Goal: Task Accomplishment & Management: Complete application form

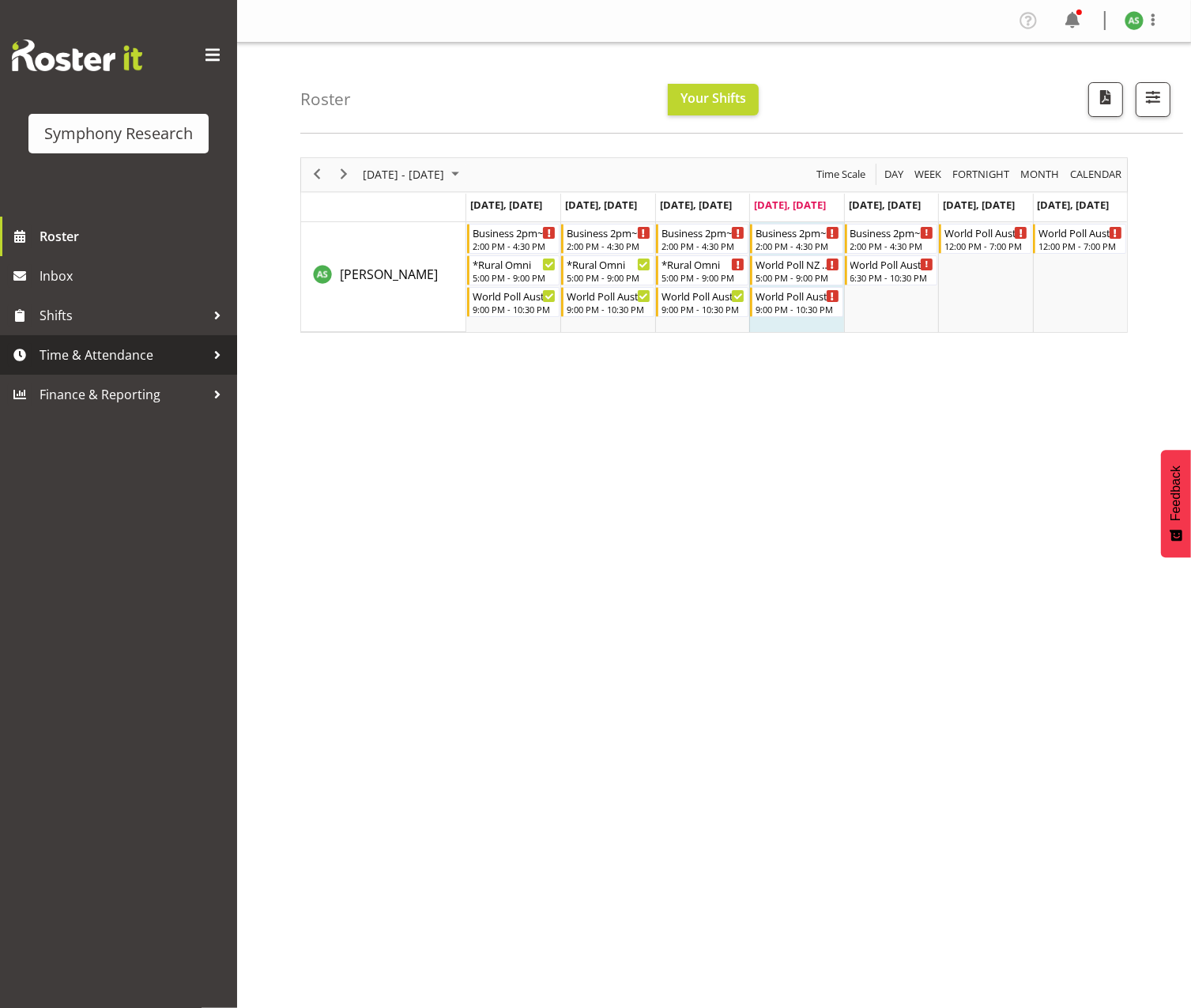
click at [117, 362] on span "Time & Attendance" at bounding box center [123, 354] width 166 height 24
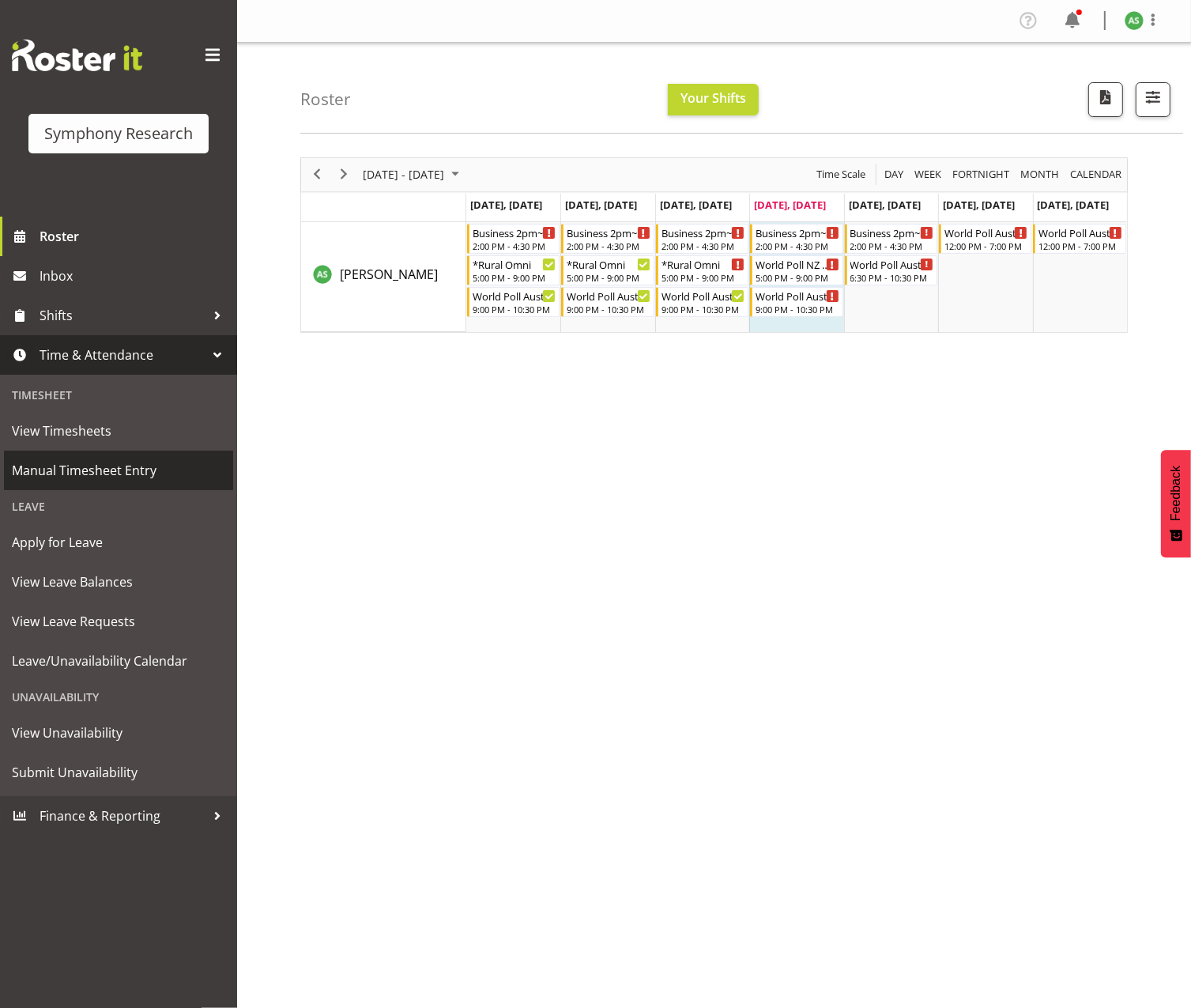
click at [115, 472] on span "Manual Timesheet Entry" at bounding box center [118, 470] width 214 height 24
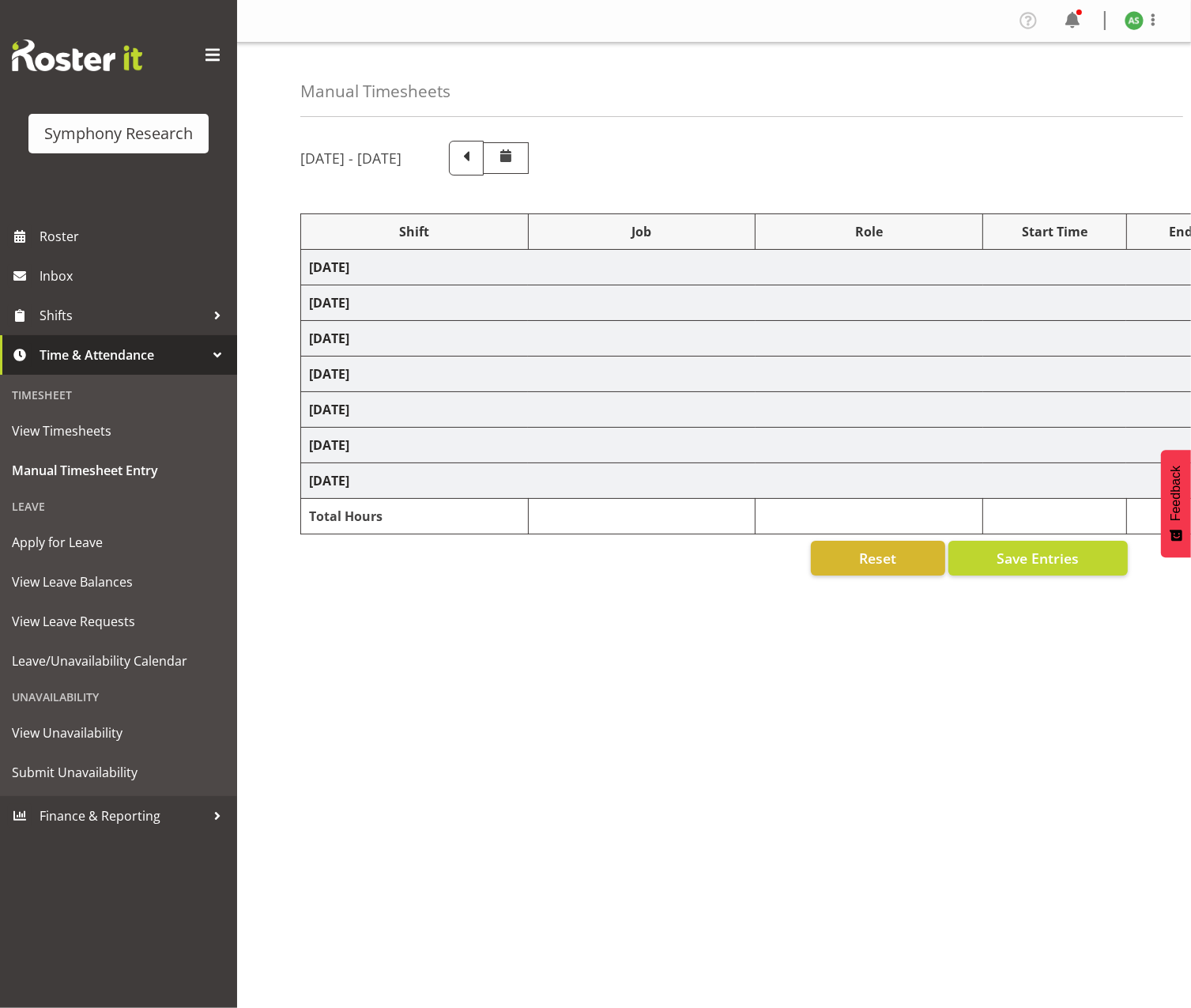
select select "103"
select select "10499"
select select "47"
select select "57853"
select select "10536"
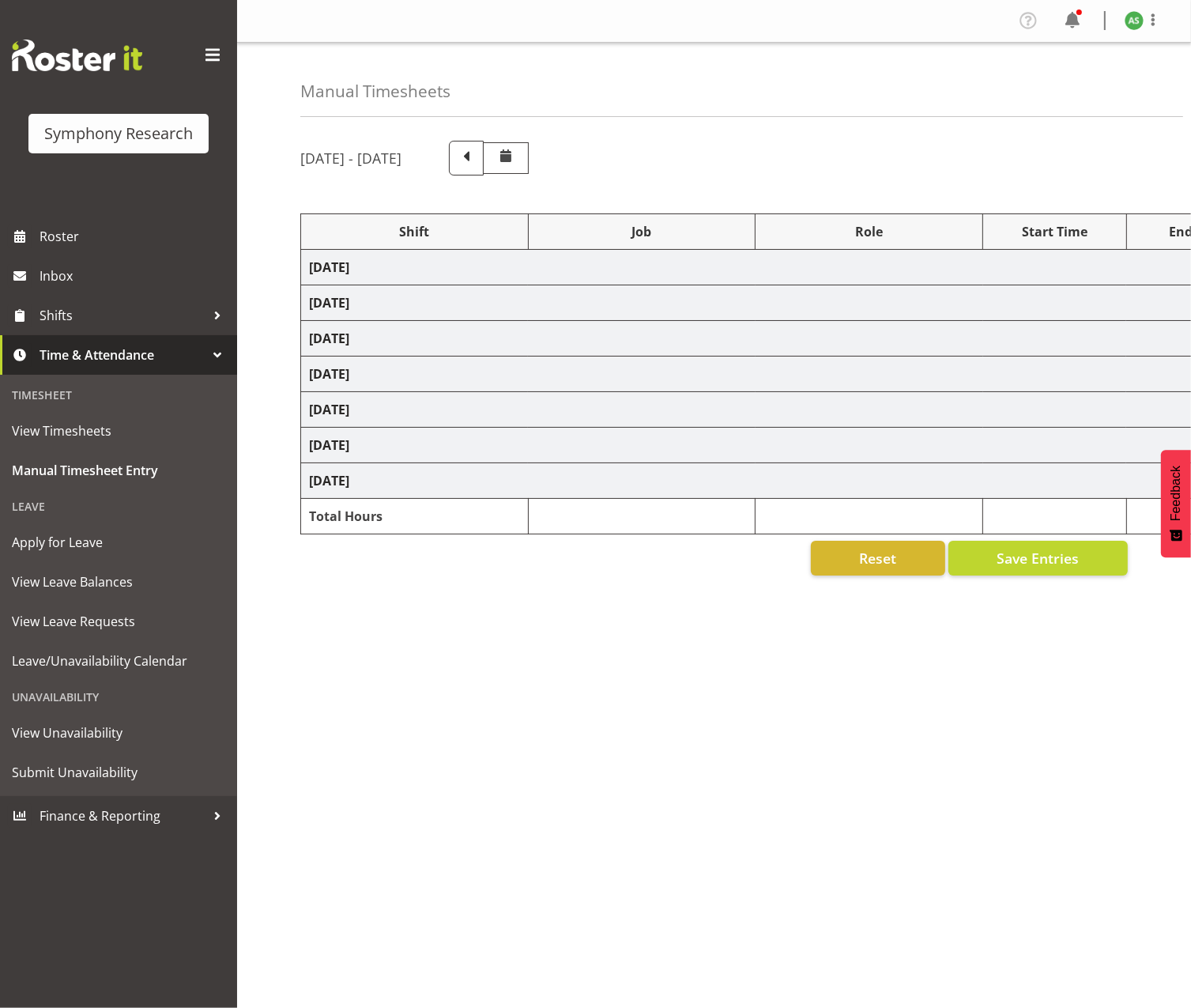
select select "57853"
select select "10536"
select select "47"
select select "56692"
select select "10499"
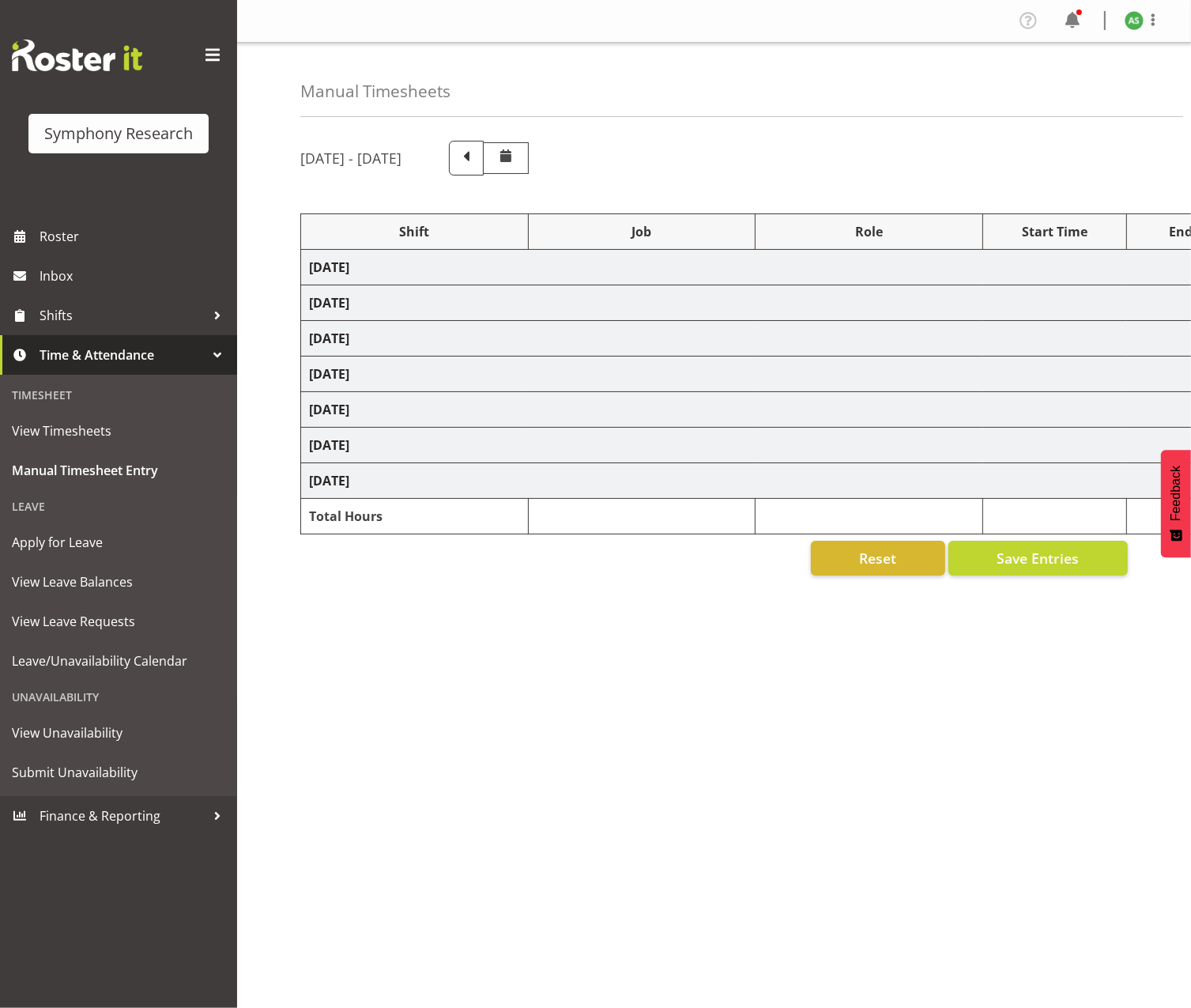
select select "47"
select select "57511"
select select "10499"
select select "47"
select select "26078"
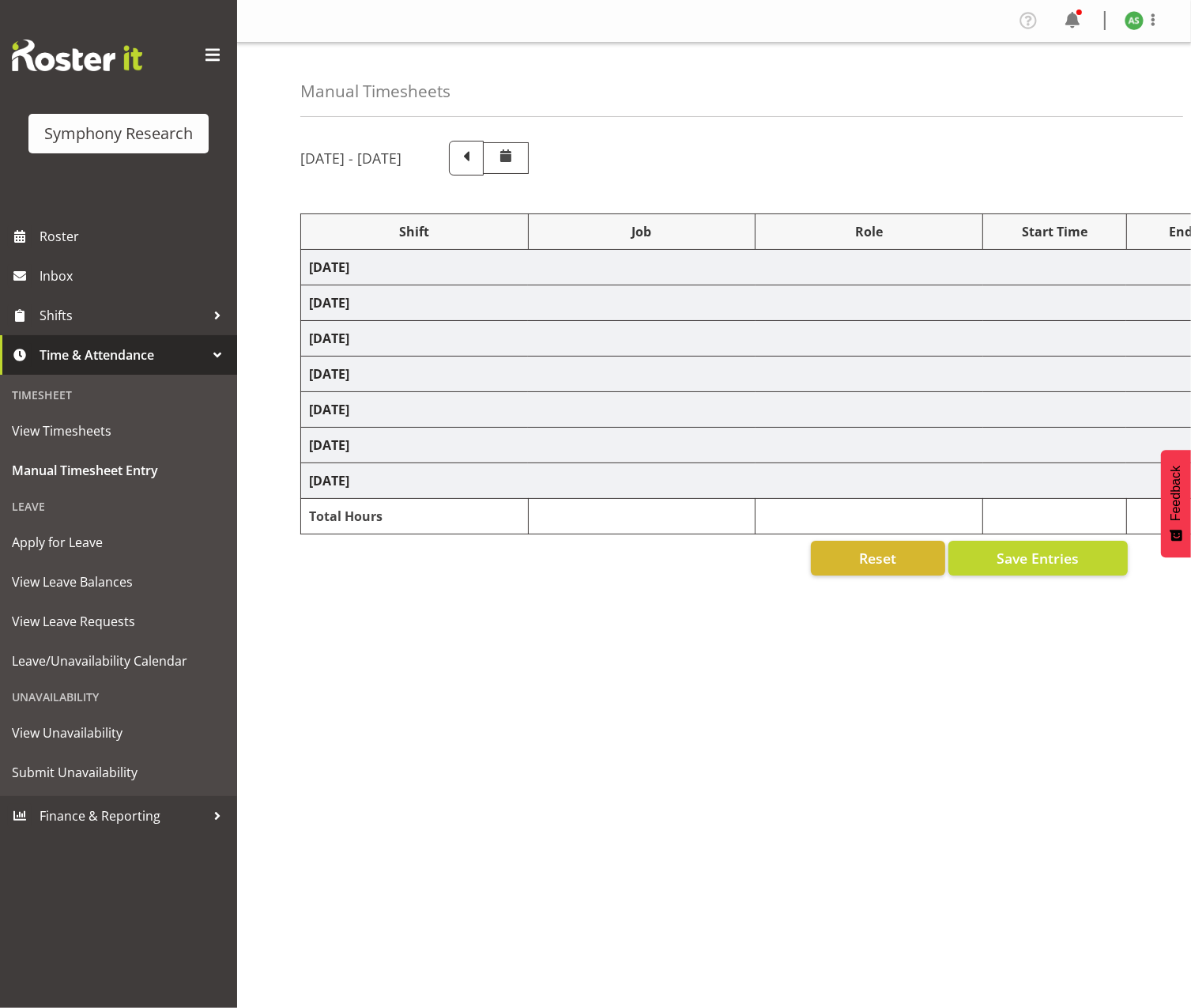
select select "10499"
select select "47"
select select "57853"
select select "10536"
select select "47"
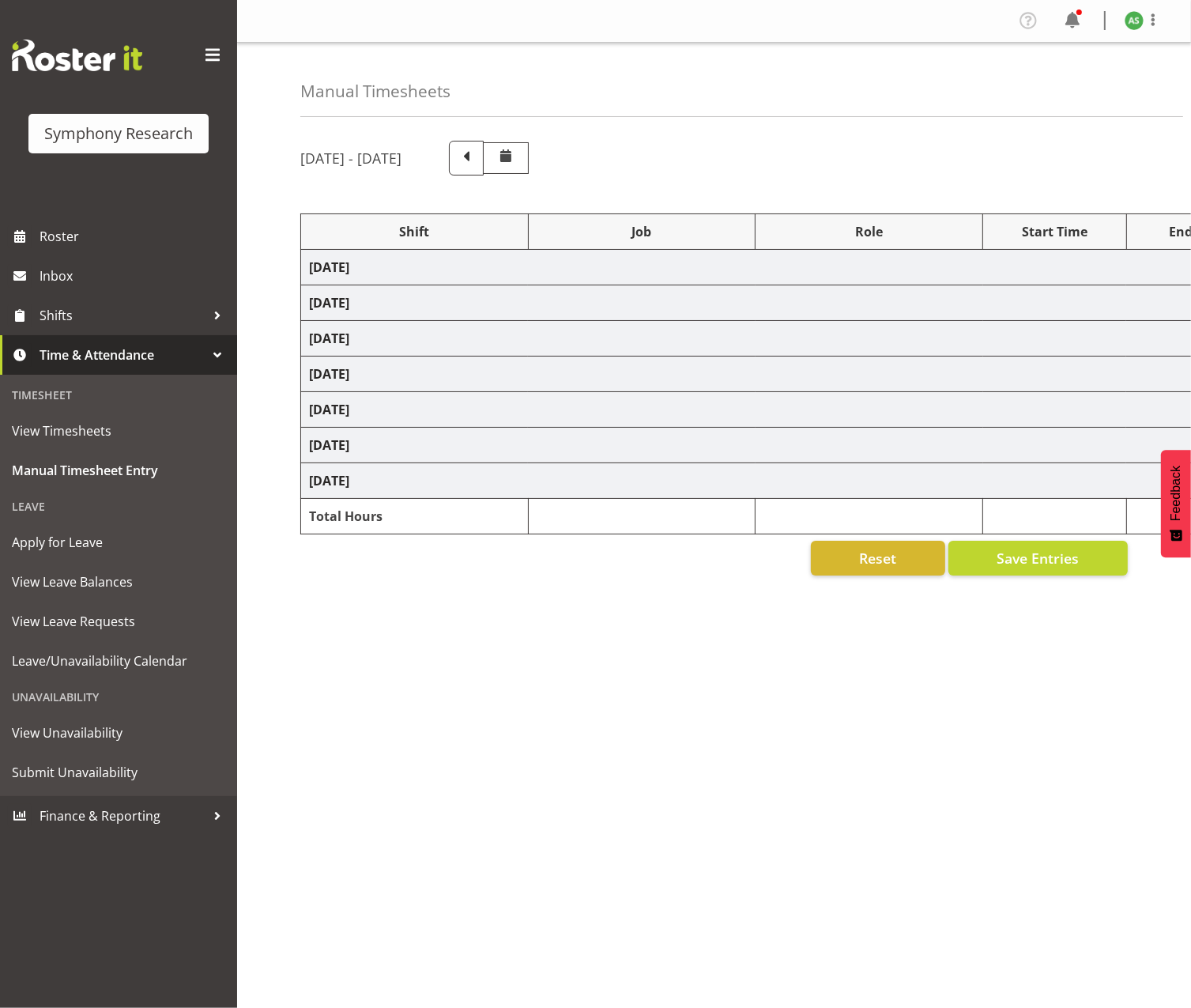
select select "56692"
select select "10499"
select select "47"
select select "57511"
select select "10499"
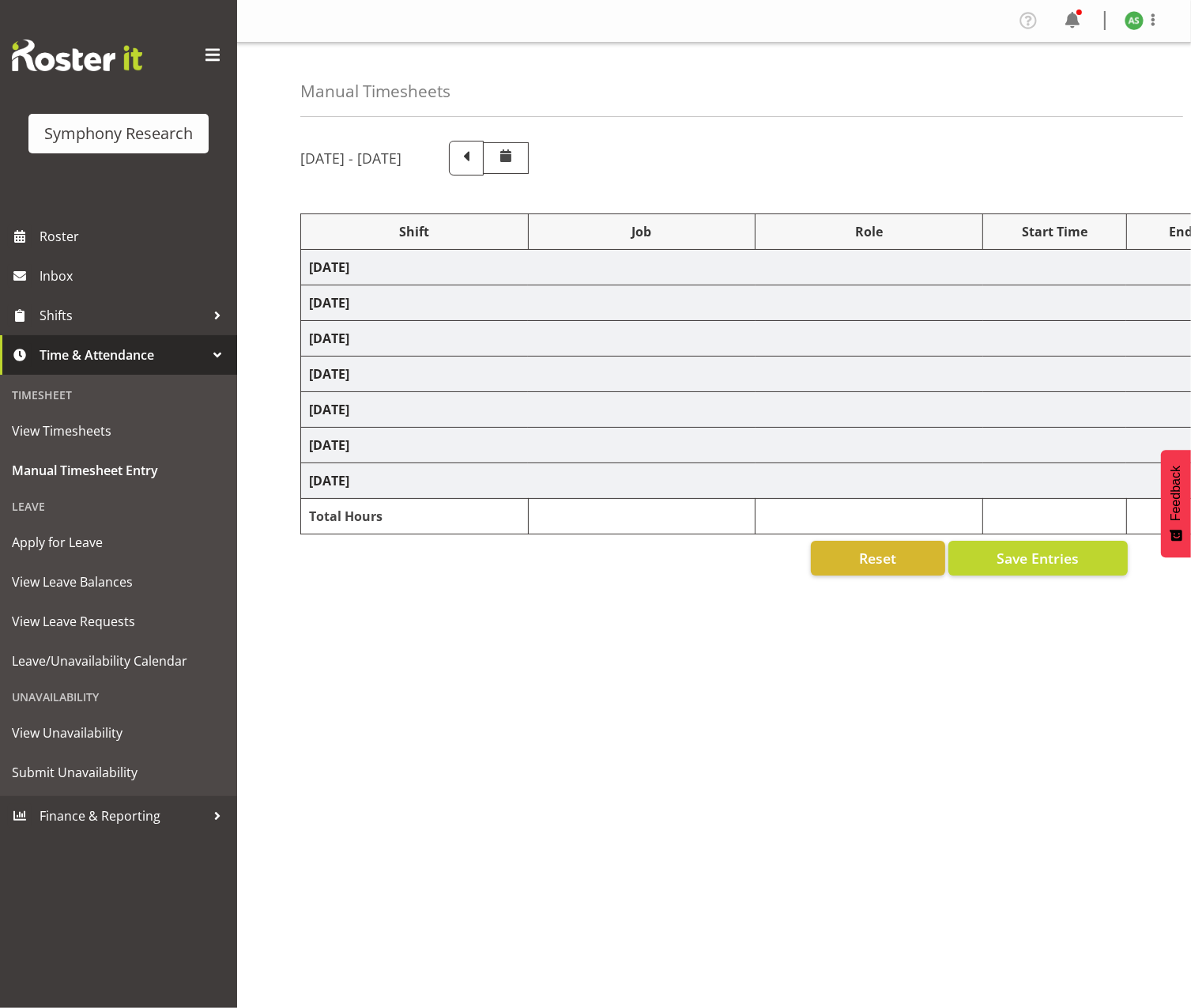
select select "47"
select select "103"
select select "10499"
select select "47"
select select "57853"
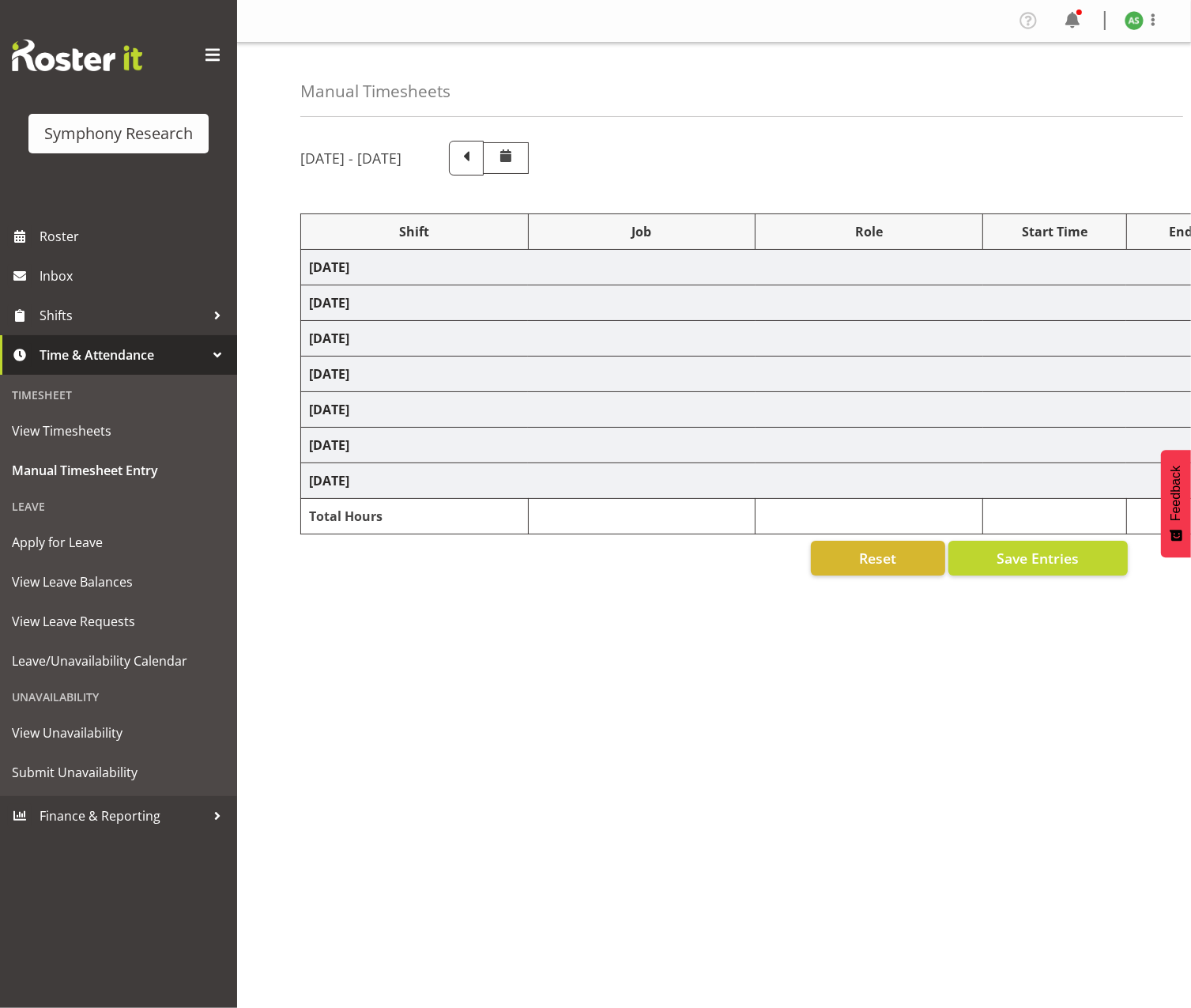
select select "10536"
select select "47"
select select "56692"
select select "10499"
select select "47"
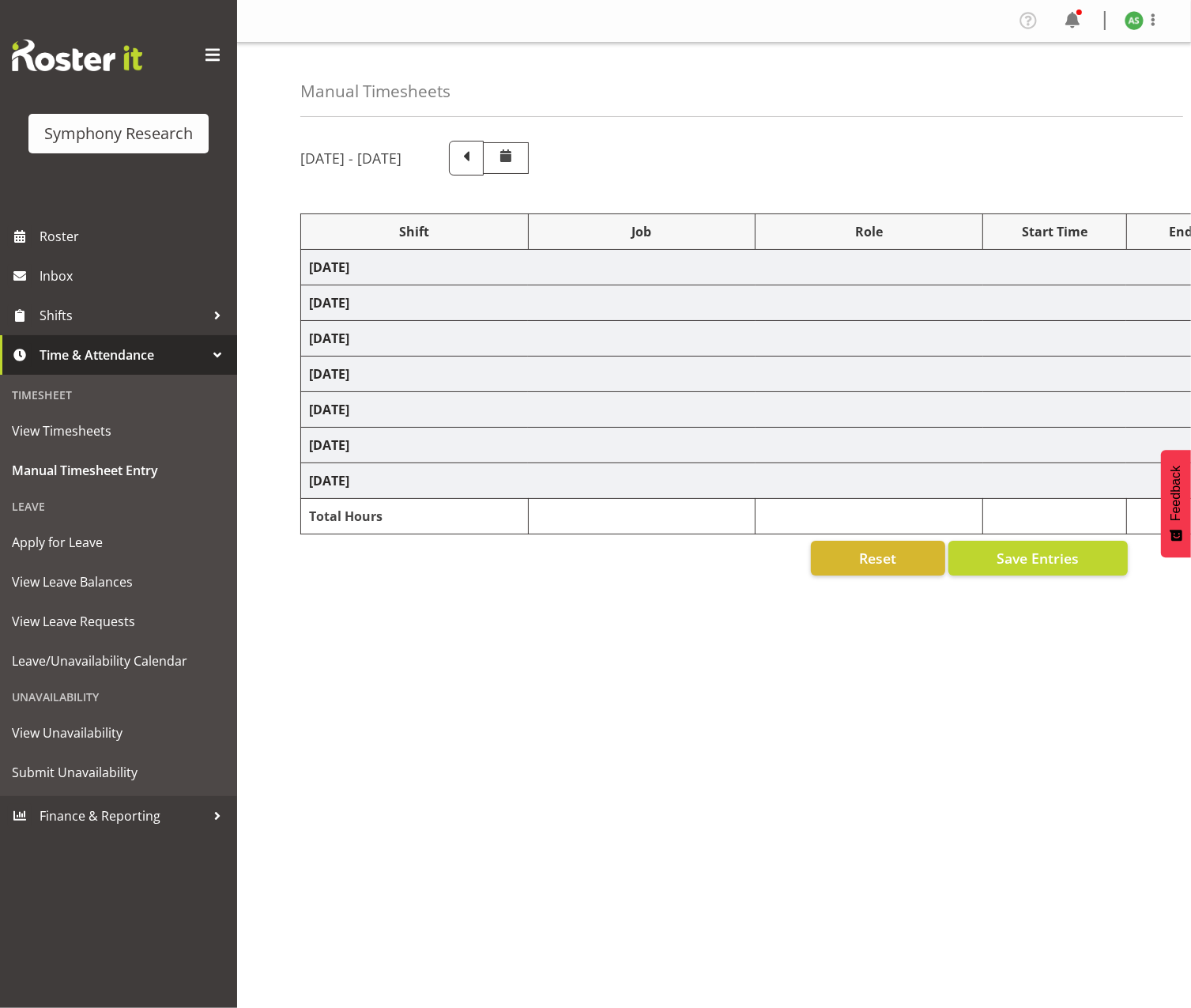
select select "57511"
select select "10499"
select select "47"
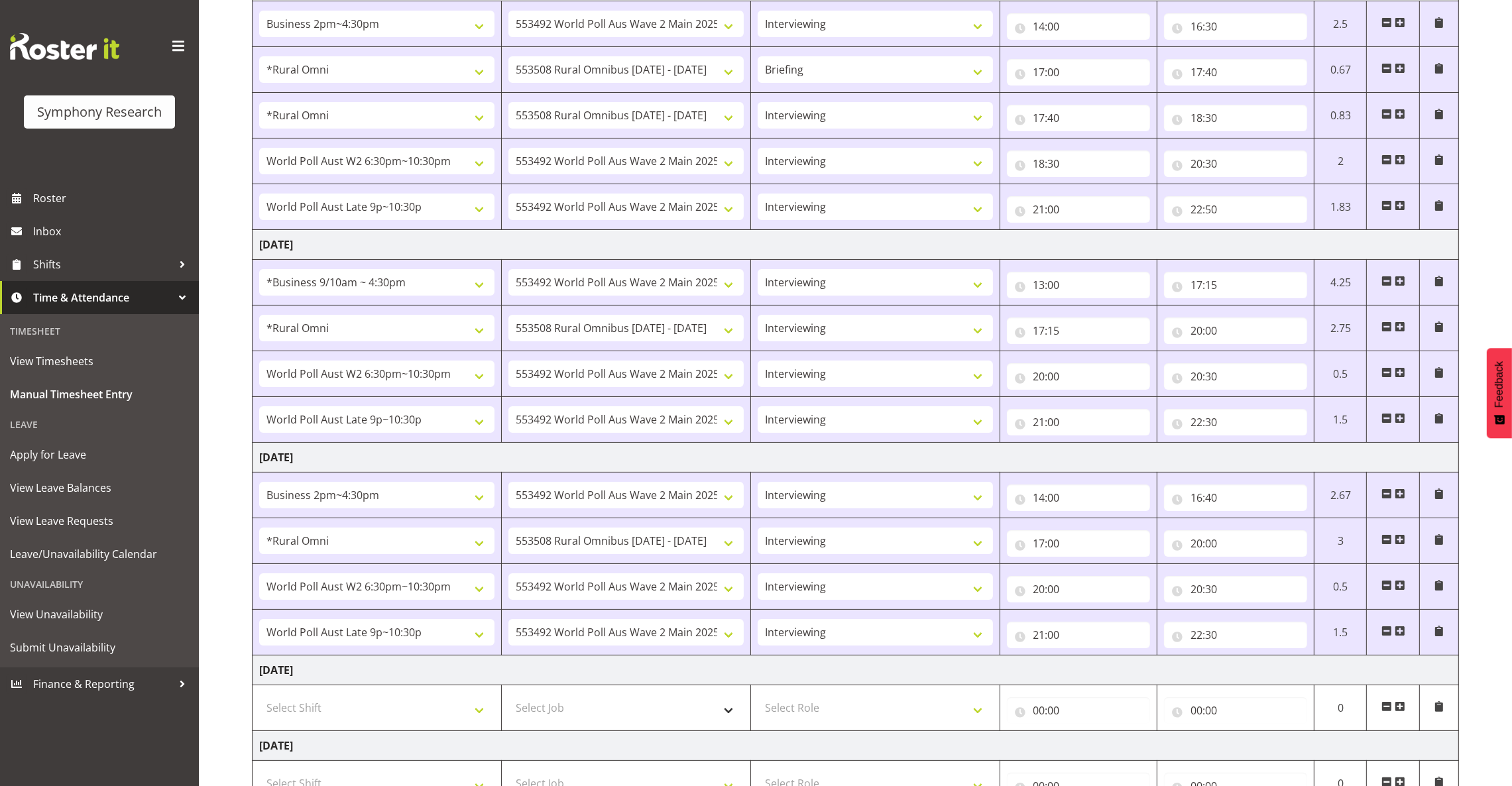
scroll to position [502, 0]
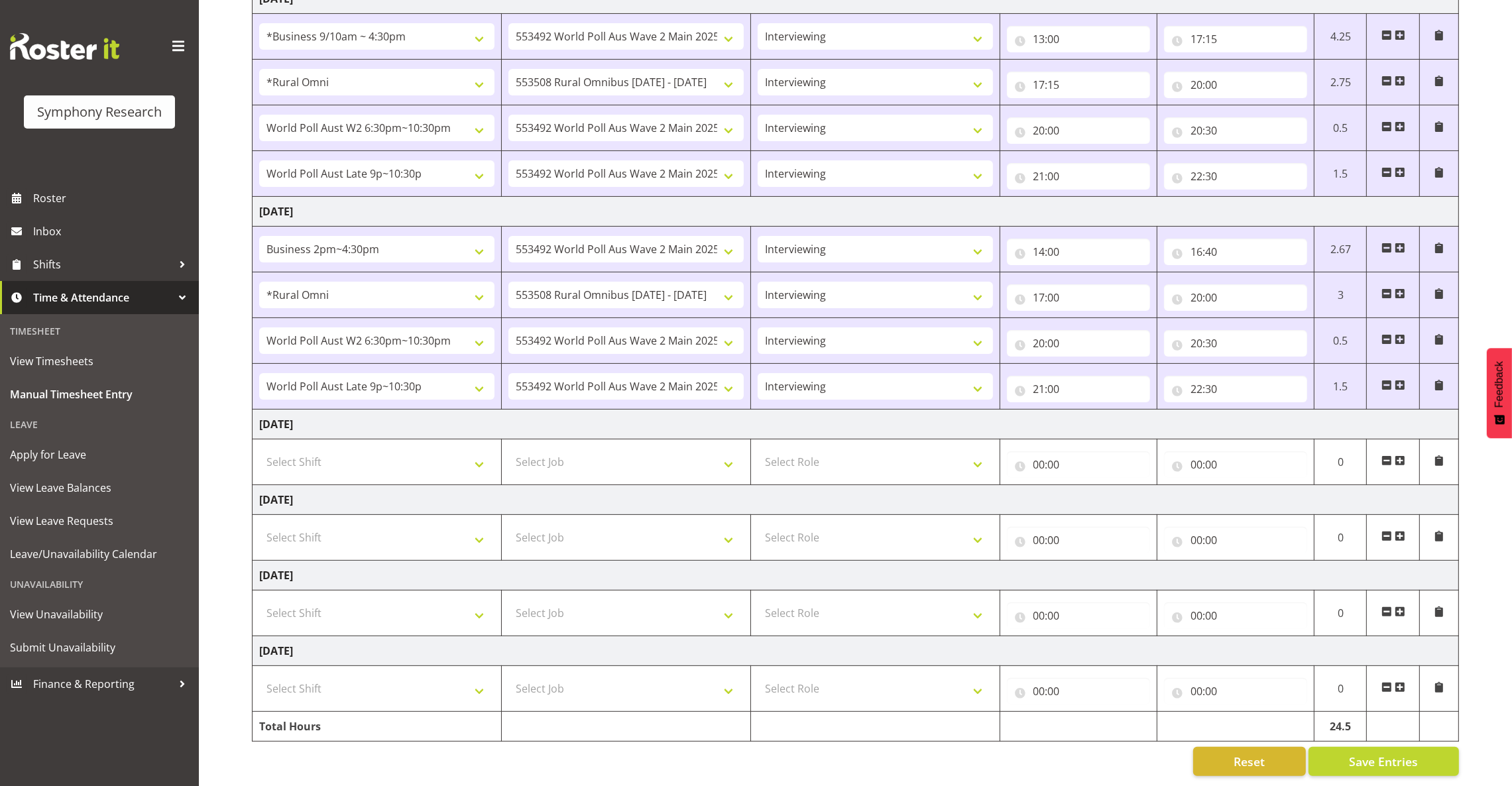
click at [998, 456] on span at bounding box center [1399, 461] width 10 height 10
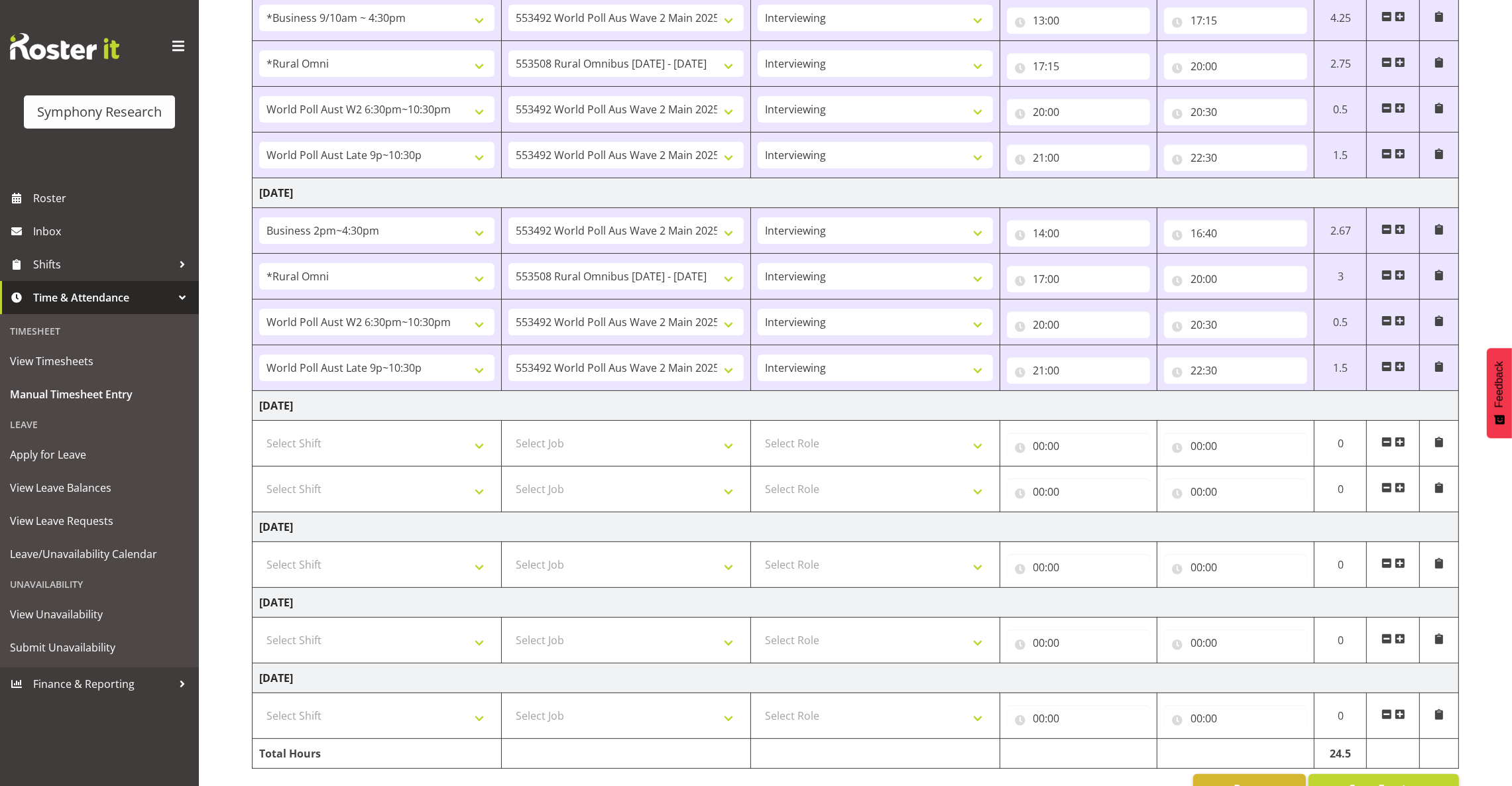
click at [998, 444] on span at bounding box center [1399, 442] width 10 height 10
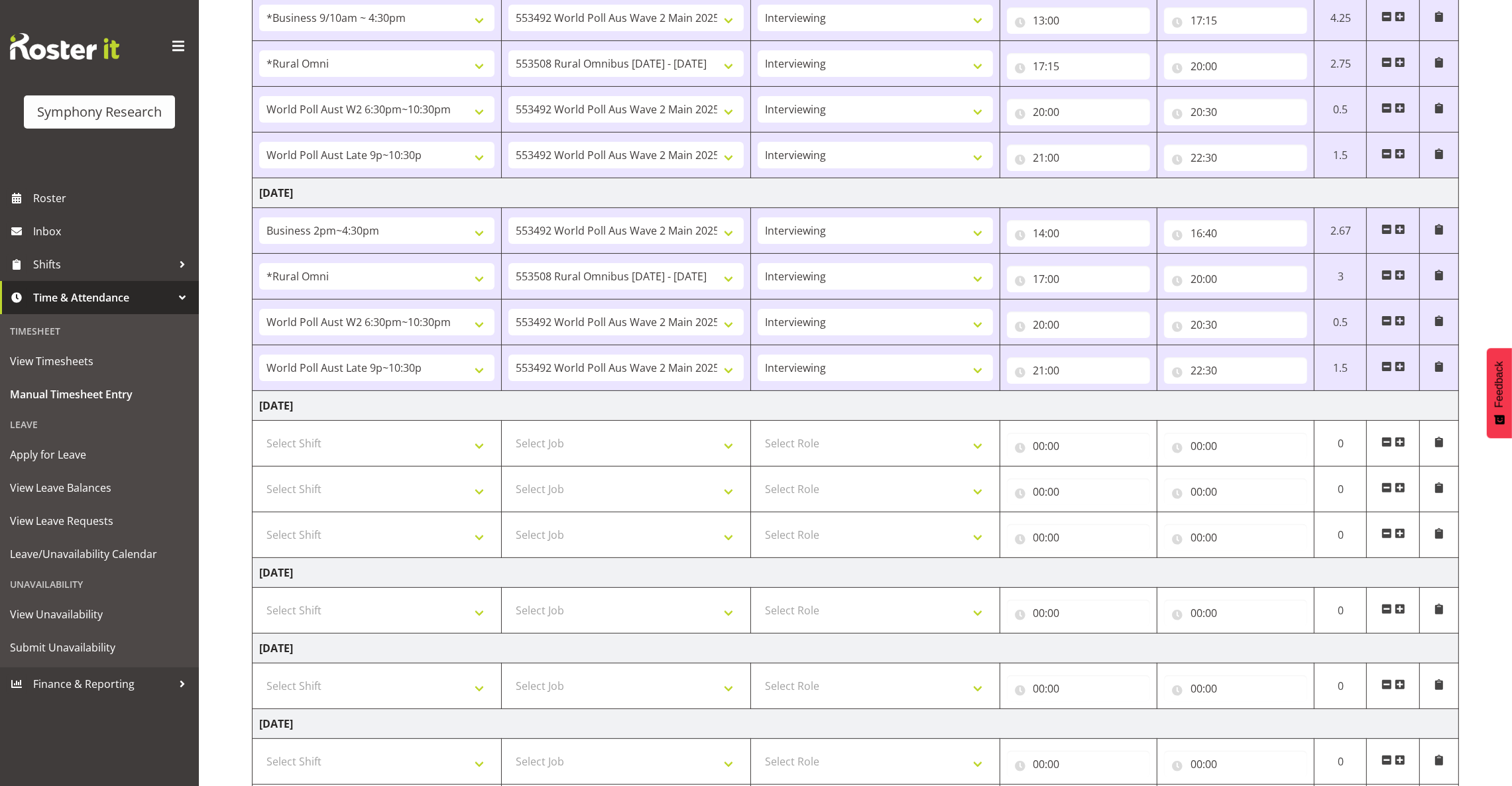
click at [998, 444] on span at bounding box center [1399, 442] width 10 height 10
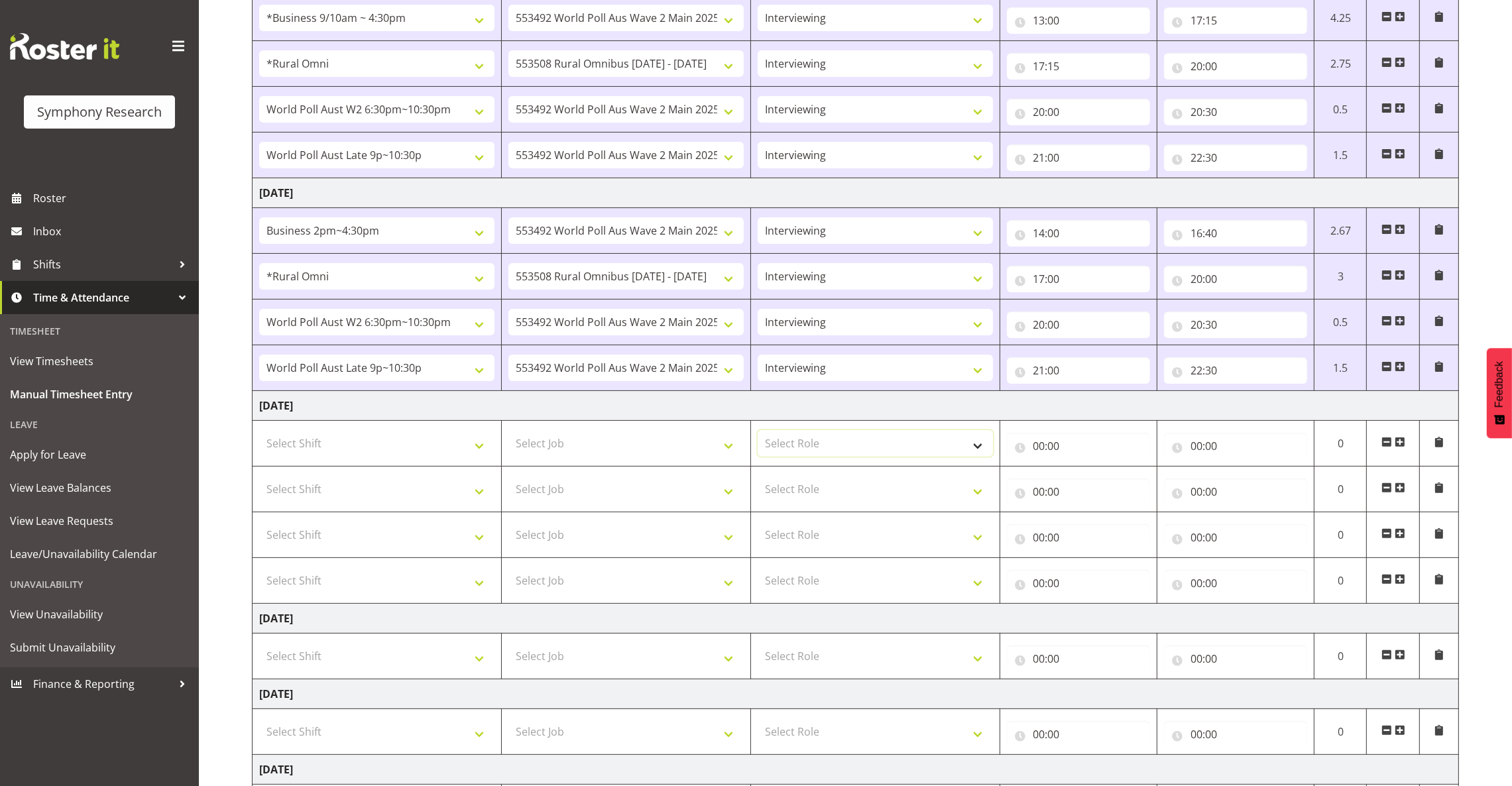
click at [867, 433] on select "Select Role Briefing Interviewing" at bounding box center [876, 444] width 236 height 27
select select "47"
click at [758, 433] on select "Select Role Briefing Interviewing" at bounding box center [876, 444] width 236 height 27
click at [888, 490] on select "Select Role Briefing Interviewing" at bounding box center [876, 489] width 236 height 27
select select "47"
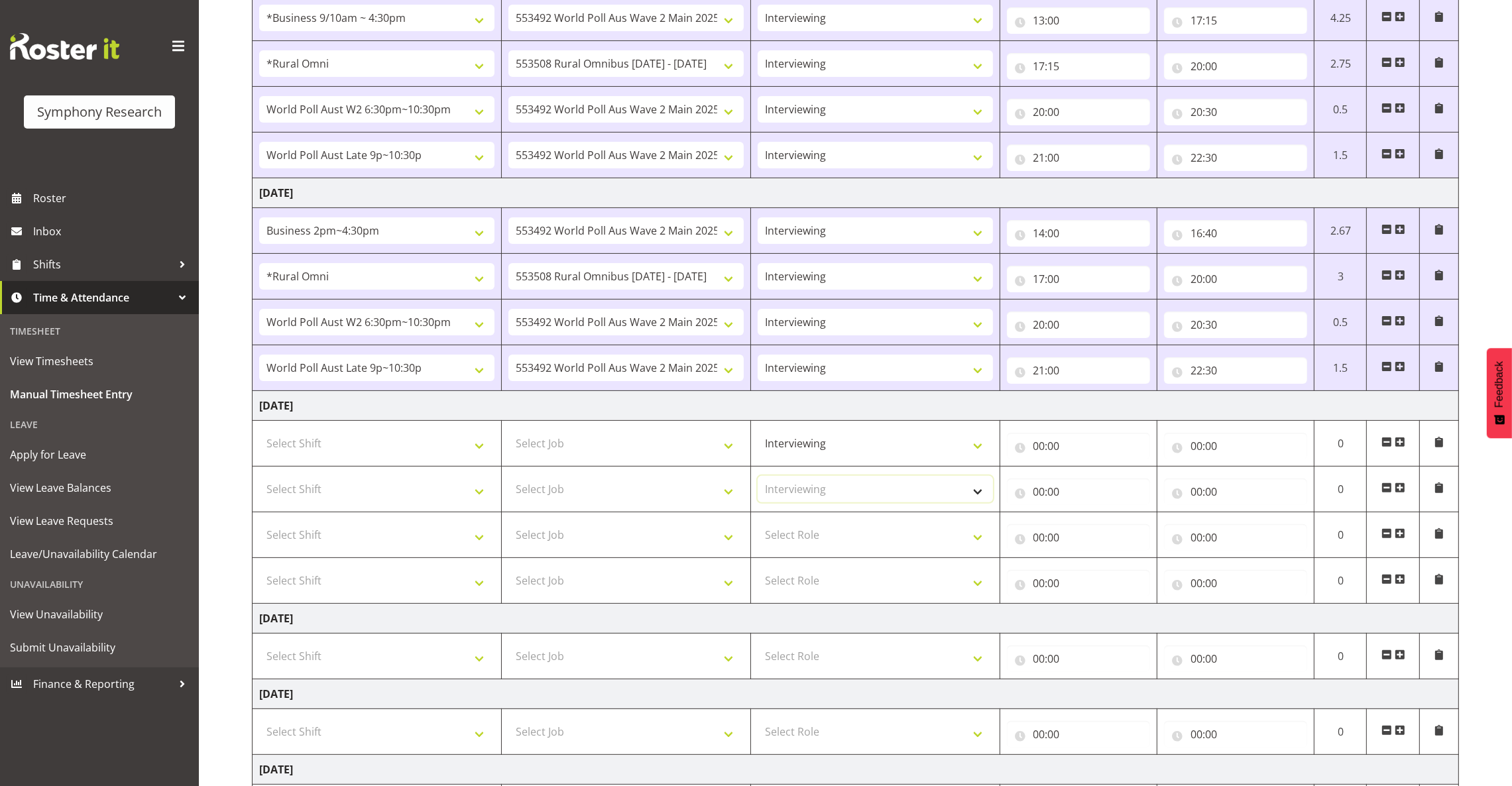
click at [758, 479] on select "Select Role Briefing Interviewing" at bounding box center [876, 489] width 236 height 27
click at [892, 526] on select "Select Role Briefing Interviewing" at bounding box center [876, 535] width 236 height 27
select select "47"
click at [758, 524] on select "Select Role Briefing Interviewing" at bounding box center [876, 535] width 236 height 27
click at [886, 576] on select "Select Role Briefing Interviewing" at bounding box center [876, 581] width 236 height 27
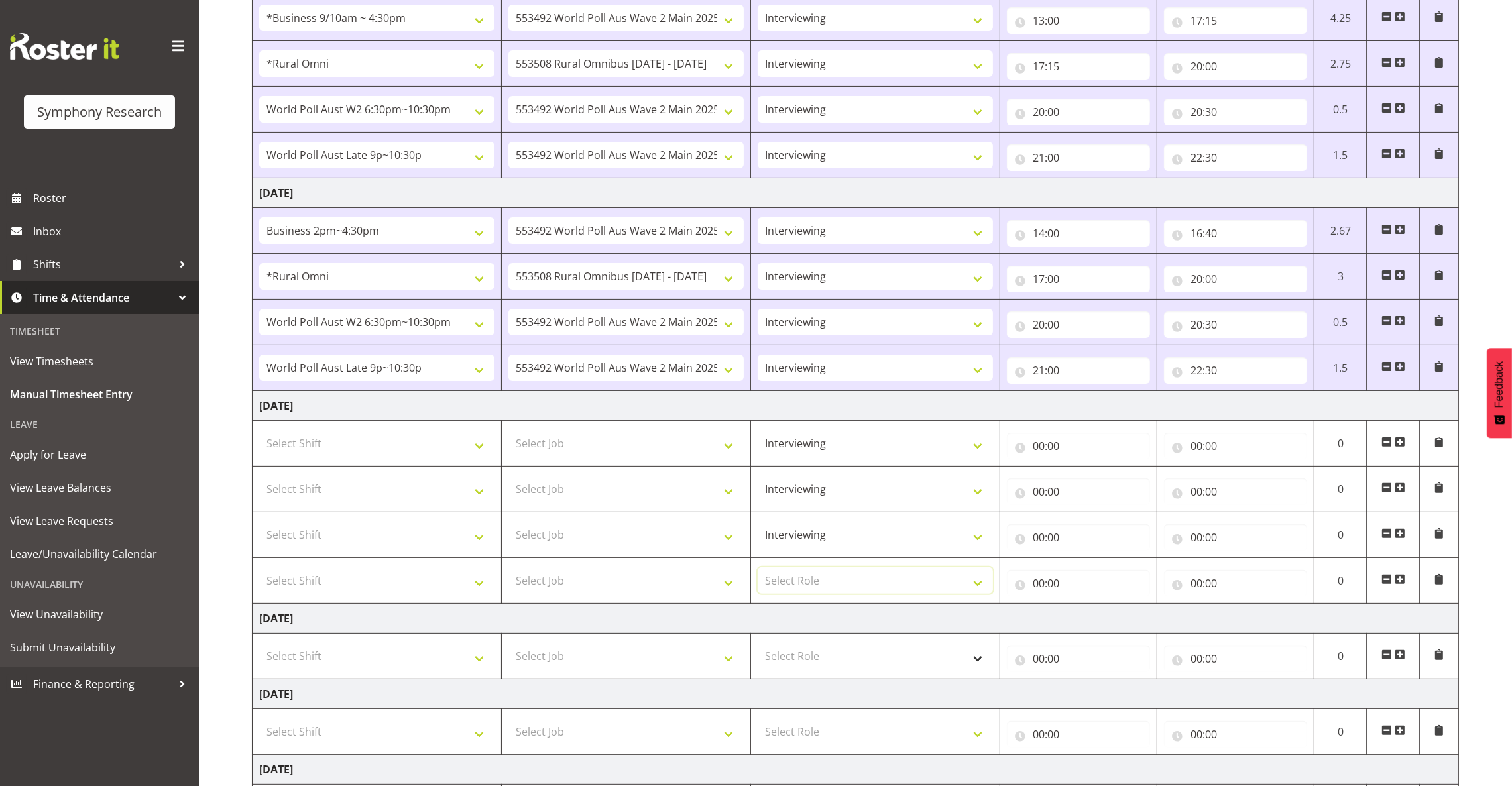
select select "47"
click at [758, 570] on select "Select Role Briefing Interviewing" at bounding box center [876, 581] width 236 height 27
click at [702, 451] on select "Select Job 550060 IF Admin 553492 World Poll Aus Wave 2 Main 2025 553493 World …" at bounding box center [626, 444] width 236 height 27
click at [998, 447] on input "00:00" at bounding box center [1078, 446] width 143 height 27
click at [998, 483] on select "00 01 02 03 04 05 06 07 08 09 10 11 12 13 14 15 16 17 18 19 20 21 22 23" at bounding box center [1097, 481] width 30 height 27
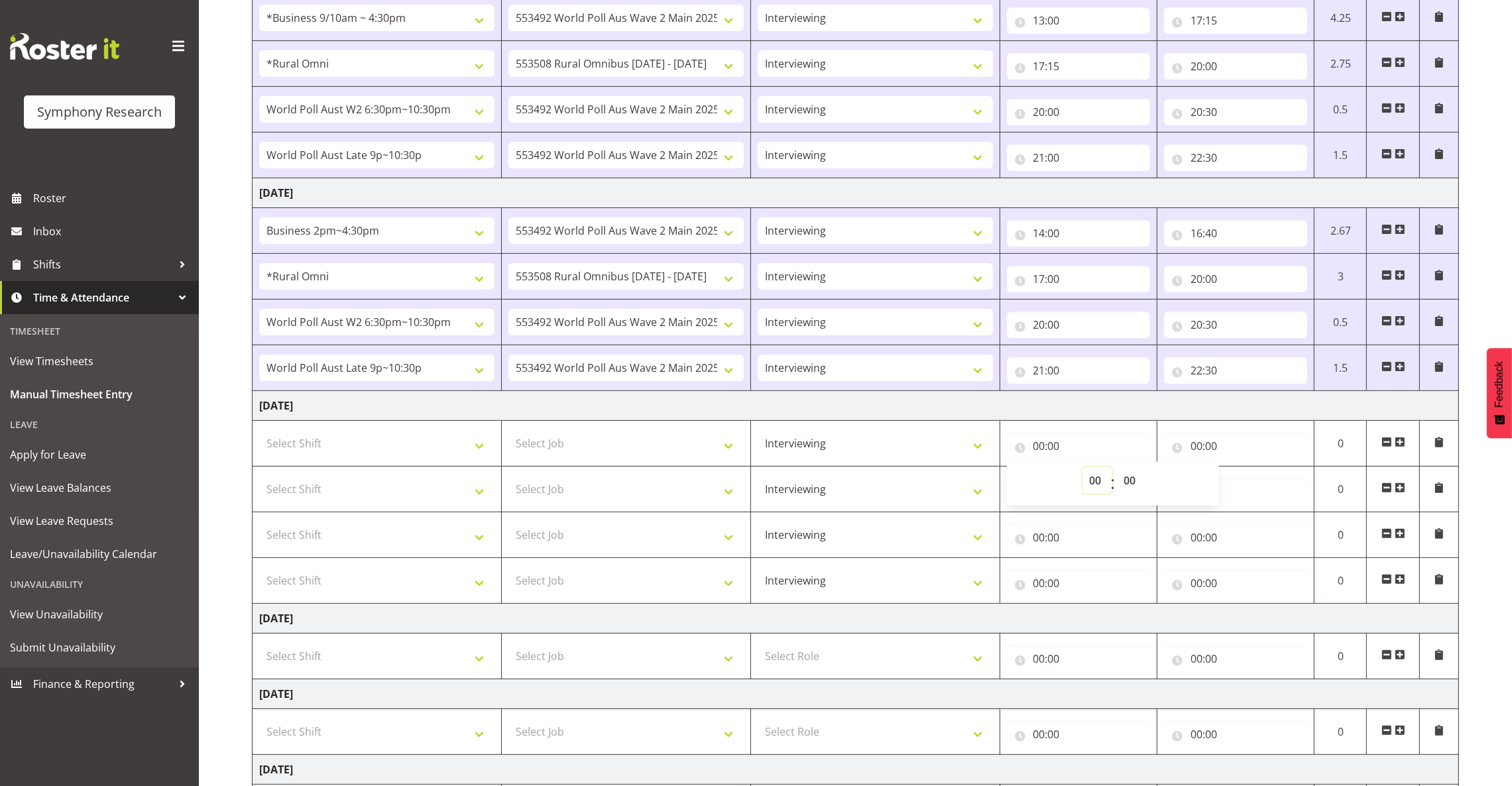
select select "13"
click at [998, 470] on select "00 01 02 03 04 05 06 07 08 09 10 11 12 13 14 15 16 17 18 19 20 21 22 23" at bounding box center [1097, 481] width 30 height 27
type input "13:00"
click at [639, 448] on select "Select Job 550060 IF Admin 553492 World Poll Aus Wave 2 Main 2025 553493 World …" at bounding box center [626, 444] width 236 height 27
select select "10499"
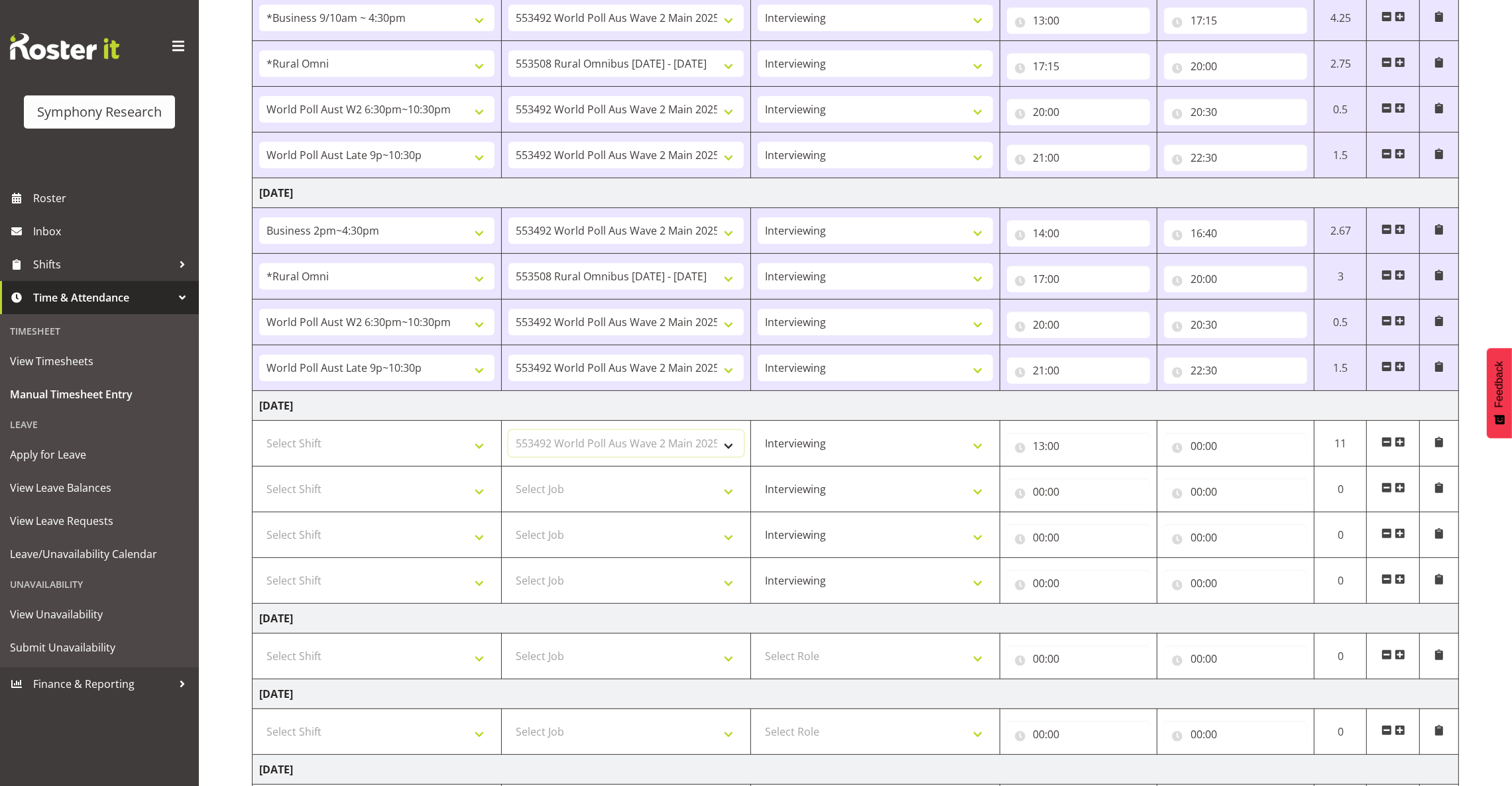
click at [508, 433] on select "Select Job 550060 IF Admin 553492 World Poll Aus Wave 2 Main 2025 553493 World …" at bounding box center [626, 444] width 236 height 27
click at [655, 495] on select "Select Job 550060 IF Admin 553492 World Poll Aus Wave 2 Main 2025 553493 World …" at bounding box center [626, 489] width 236 height 27
click at [998, 447] on input "00:00" at bounding box center [1235, 446] width 143 height 27
click at [998, 447] on input "00:00" at bounding box center [1235, 446] width 143 height 27
click at [998, 444] on input "00:00" at bounding box center [1235, 446] width 143 height 27
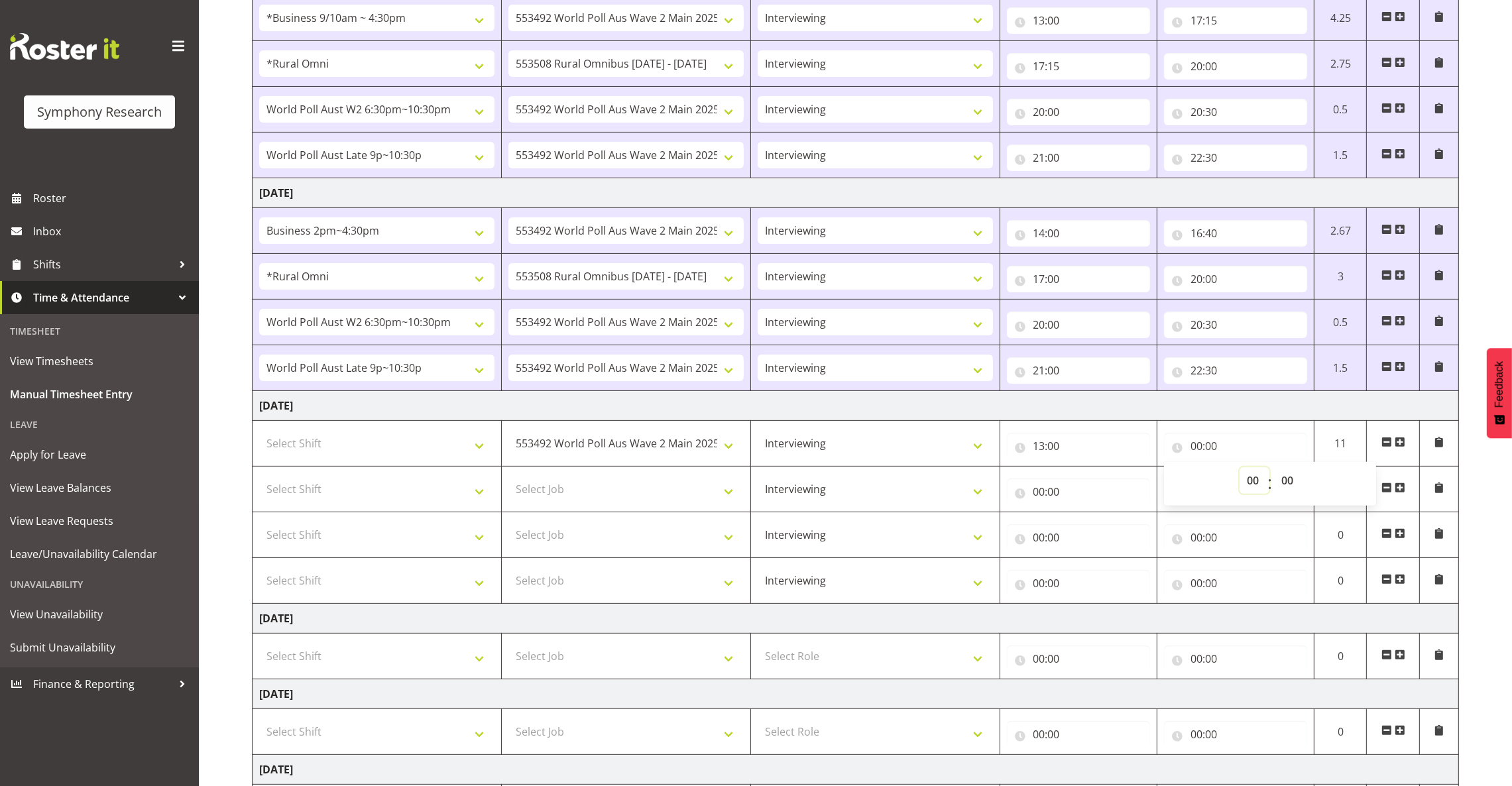
click at [998, 480] on select "00 01 02 03 04 05 06 07 08 09 10 11 12 13 14 15 16 17 18 19 20 21 22 23" at bounding box center [1254, 481] width 30 height 27
select select "16"
click at [998, 470] on select "00 01 02 03 04 05 06 07 08 09 10 11 12 13 14 15 16 17 18 19 20 21 22 23" at bounding box center [1254, 481] width 30 height 27
type input "16:00"
click at [998, 444] on input "16:00" at bounding box center [1235, 446] width 143 height 27
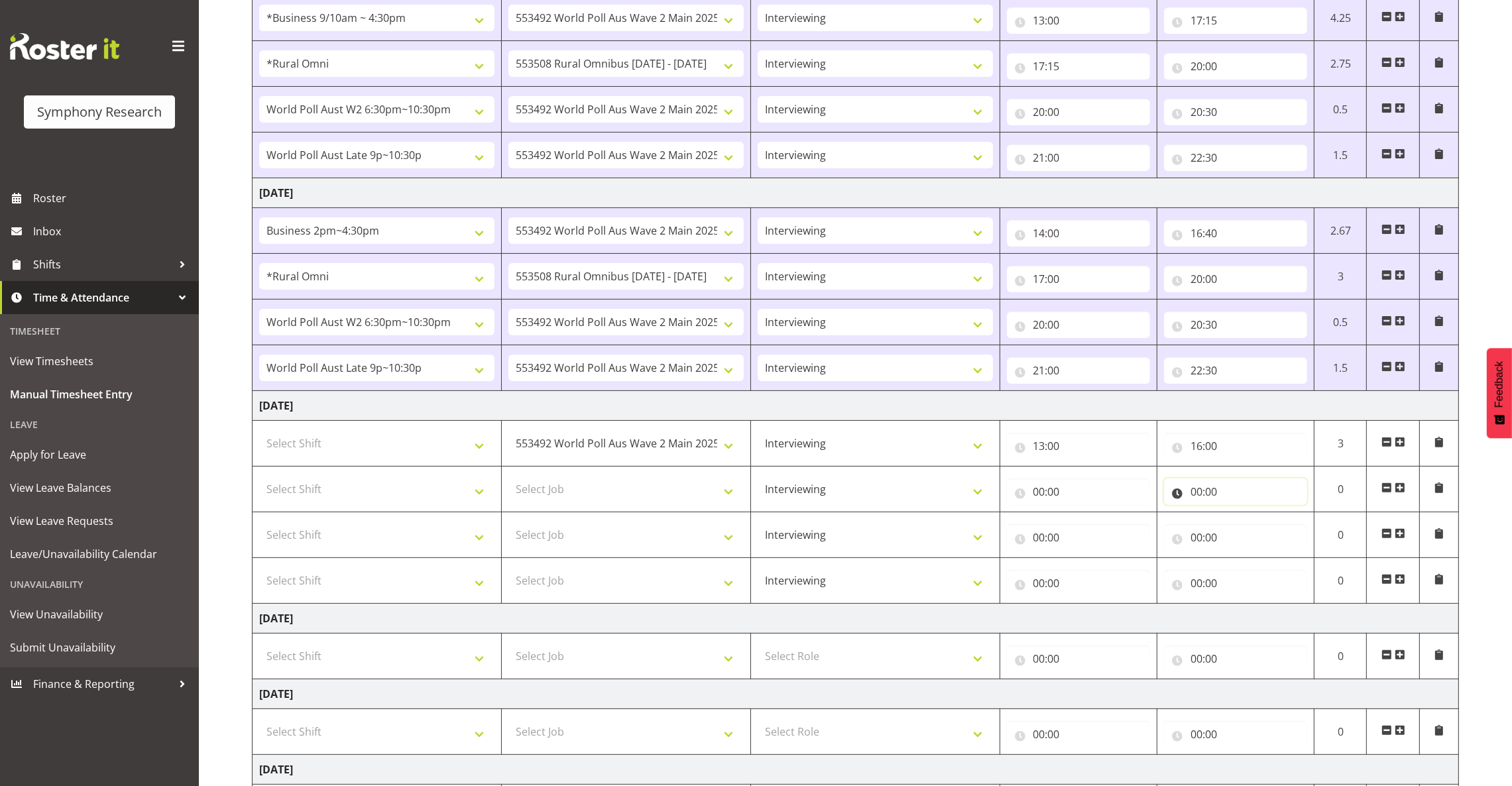
click at [998, 491] on input "00:00" at bounding box center [1235, 492] width 143 height 27
click at [998, 450] on input "16:00" at bounding box center [1235, 446] width 143 height 27
click at [998, 481] on select "00 01 02 03 04 05 06 07 08 09 10 11 12 13 14 15 16 17 18 19 20 21 22 23 24 25 2…" at bounding box center [1289, 481] width 30 height 27
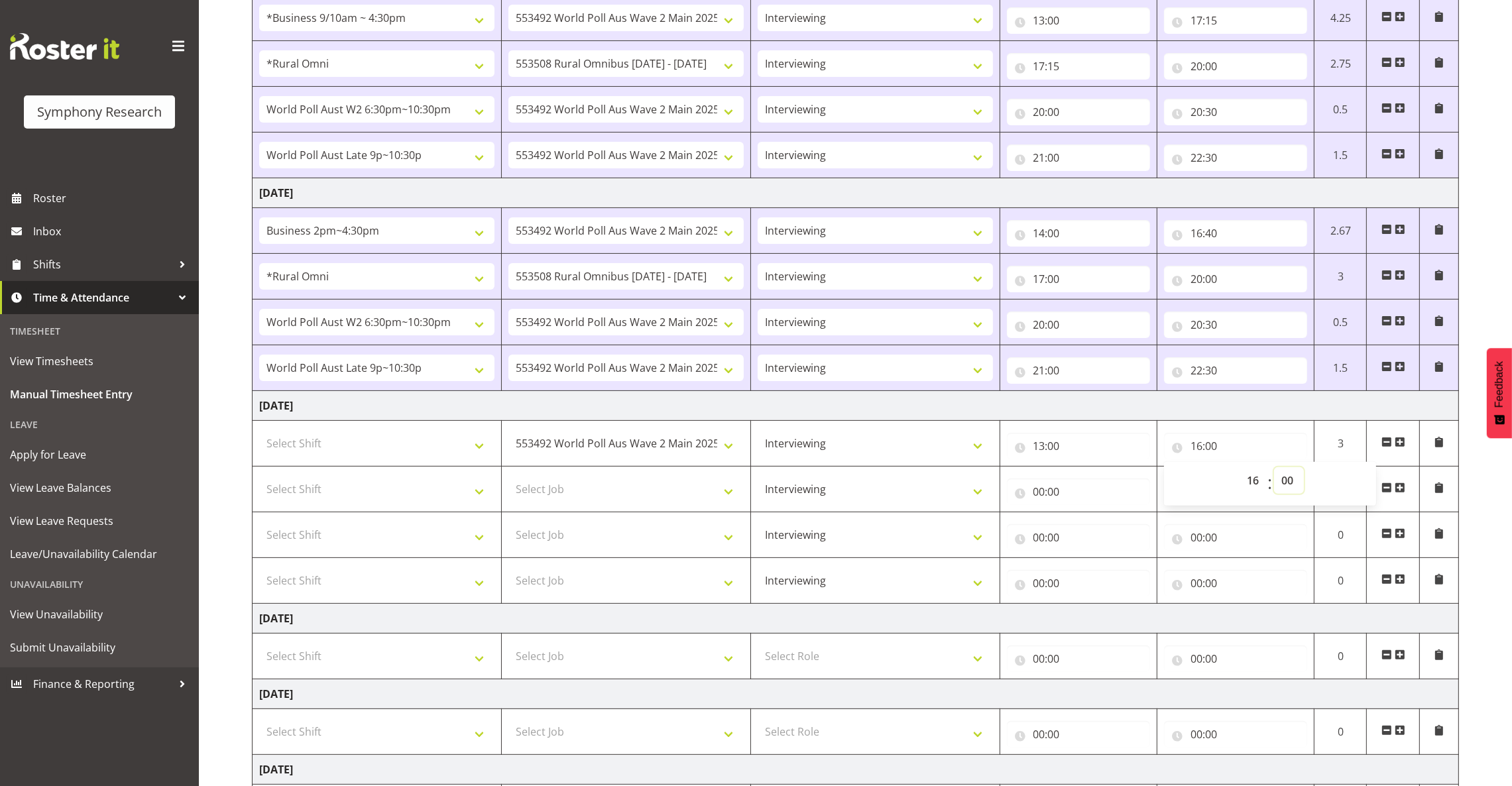
select select "30"
click at [998, 470] on select "00 01 02 03 04 05 06 07 08 09 10 11 12 13 14 15 16 17 18 19 20 21 22 23 24 25 2…" at bounding box center [1289, 481] width 30 height 27
type input "16:30"
click at [436, 448] on select "Select Shift !!Weekend Residential (Roster IT Shift Label) *Business 9/10am ~ 4…" at bounding box center [377, 444] width 236 height 27
select select "57511"
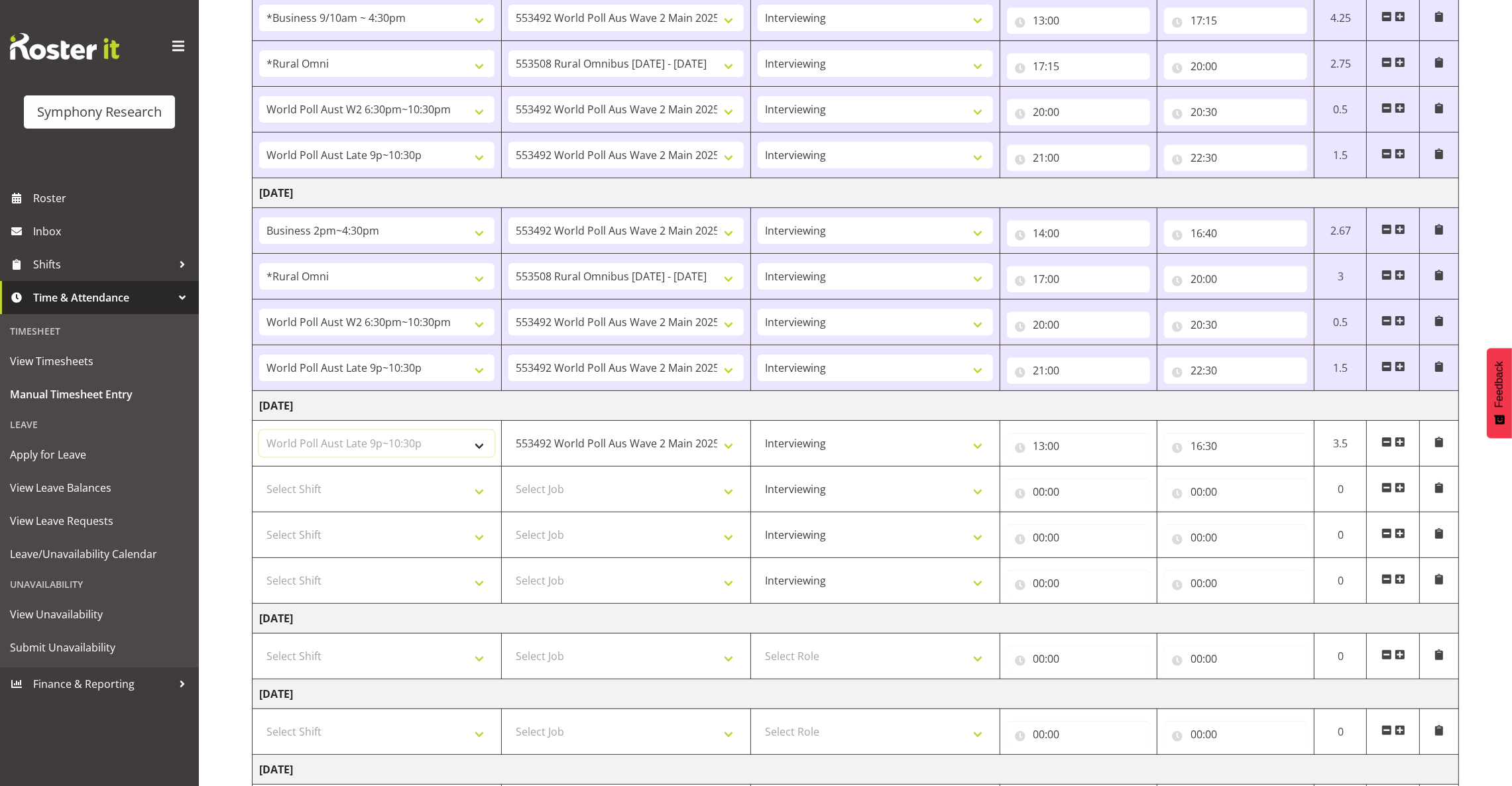
click at [259, 433] on select "Select Shift !!Weekend Residential (Roster IT Shift Label) *Business 9/10am ~ 4…" at bounding box center [377, 444] width 236 height 27
click at [998, 496] on input "00:00" at bounding box center [1078, 492] width 143 height 27
click at [998, 530] on select "00 01 02 03 04 05 06 07 08 09 10 11 12 13 14 15 16 17 18 19 20 21 22 23" at bounding box center [1097, 527] width 30 height 27
select select "17"
click at [998, 516] on select "00 01 02 03 04 05 06 07 08 09 10 11 12 13 14 15 16 17 18 19 20 21 22 23" at bounding box center [1097, 527] width 30 height 27
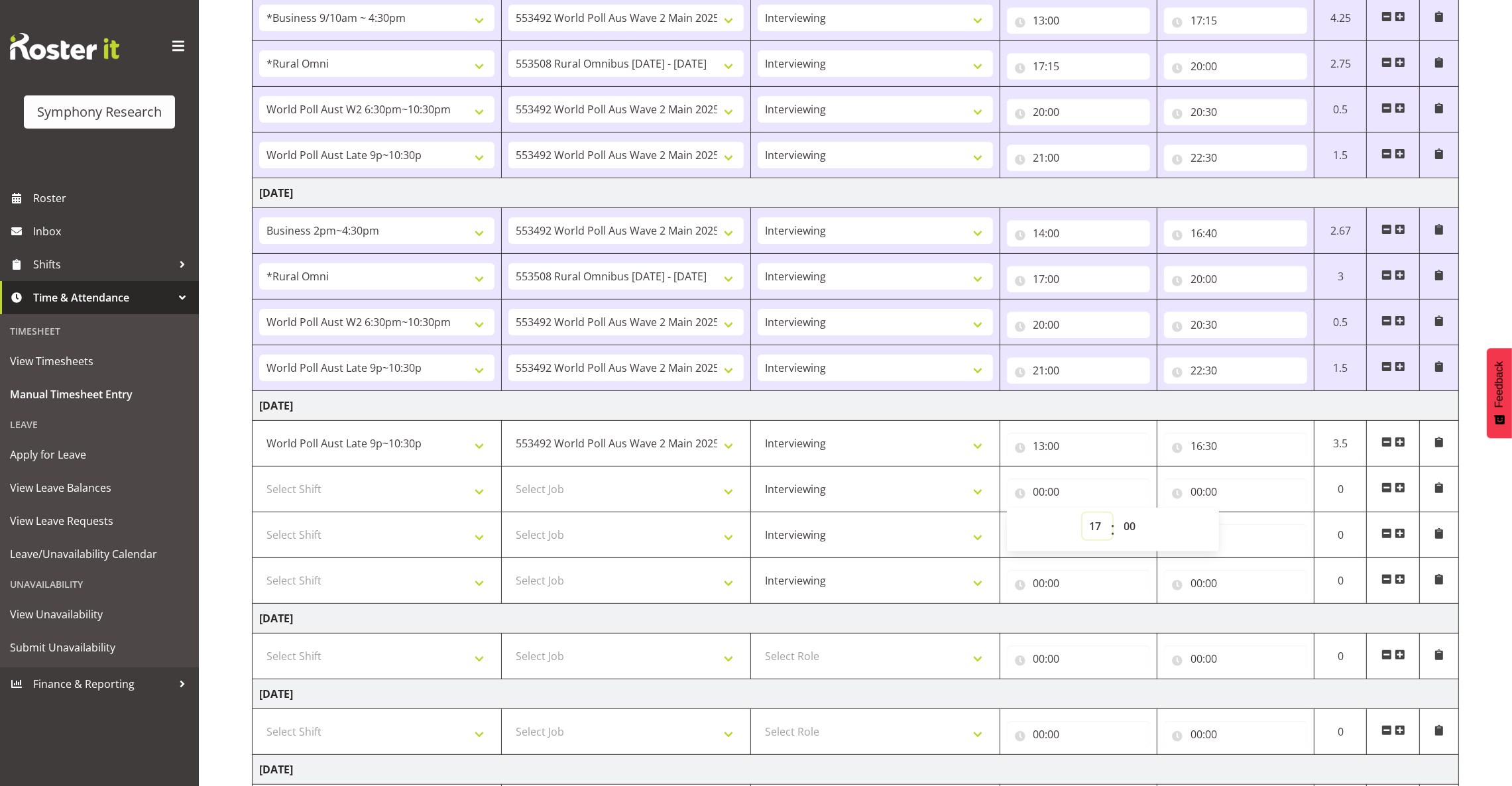
type input "17:00"
click at [998, 499] on input "00:00" at bounding box center [1235, 492] width 143 height 27
click at [998, 493] on input "00:00" at bounding box center [1235, 492] width 143 height 27
click at [998, 493] on input "00:00" at bounding box center [1235, 492] width 143 height 27
click at [998, 525] on select "00 01 02 03 04 05 06 07 08 09 10 11 12 13 14 15 16 17 18 19 20 21 22 23" at bounding box center [1254, 527] width 30 height 27
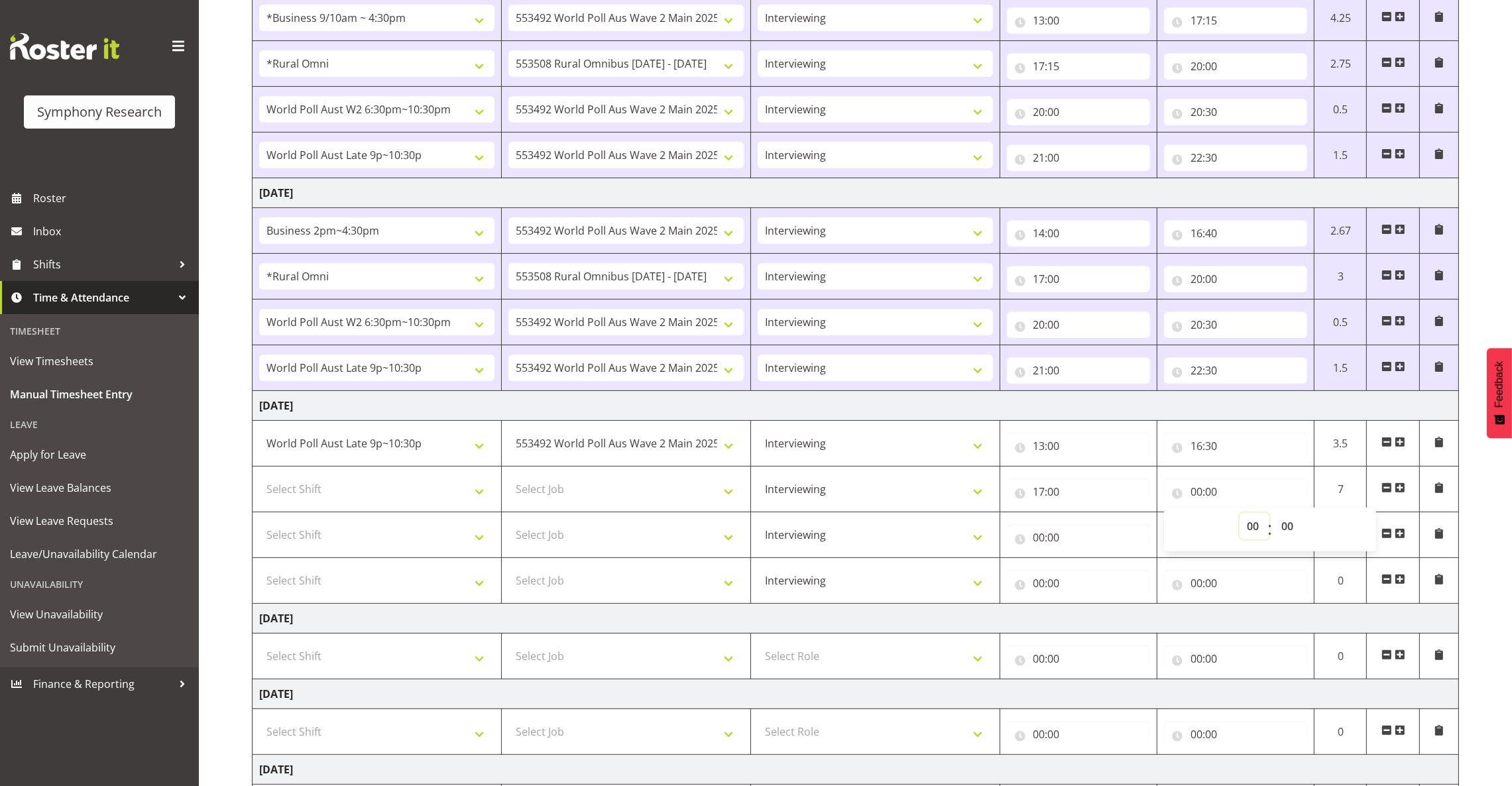
select select "20"
click at [998, 516] on select "00 01 02 03 04 05 06 07 08 09 10 11 12 13 14 15 16 17 18 19 20 21 22 23" at bounding box center [1254, 527] width 30 height 27
type input "20:00"
click at [998, 493] on input "20:00" at bounding box center [1235, 492] width 143 height 27
click at [998, 539] on input "00:00" at bounding box center [1235, 538] width 143 height 27
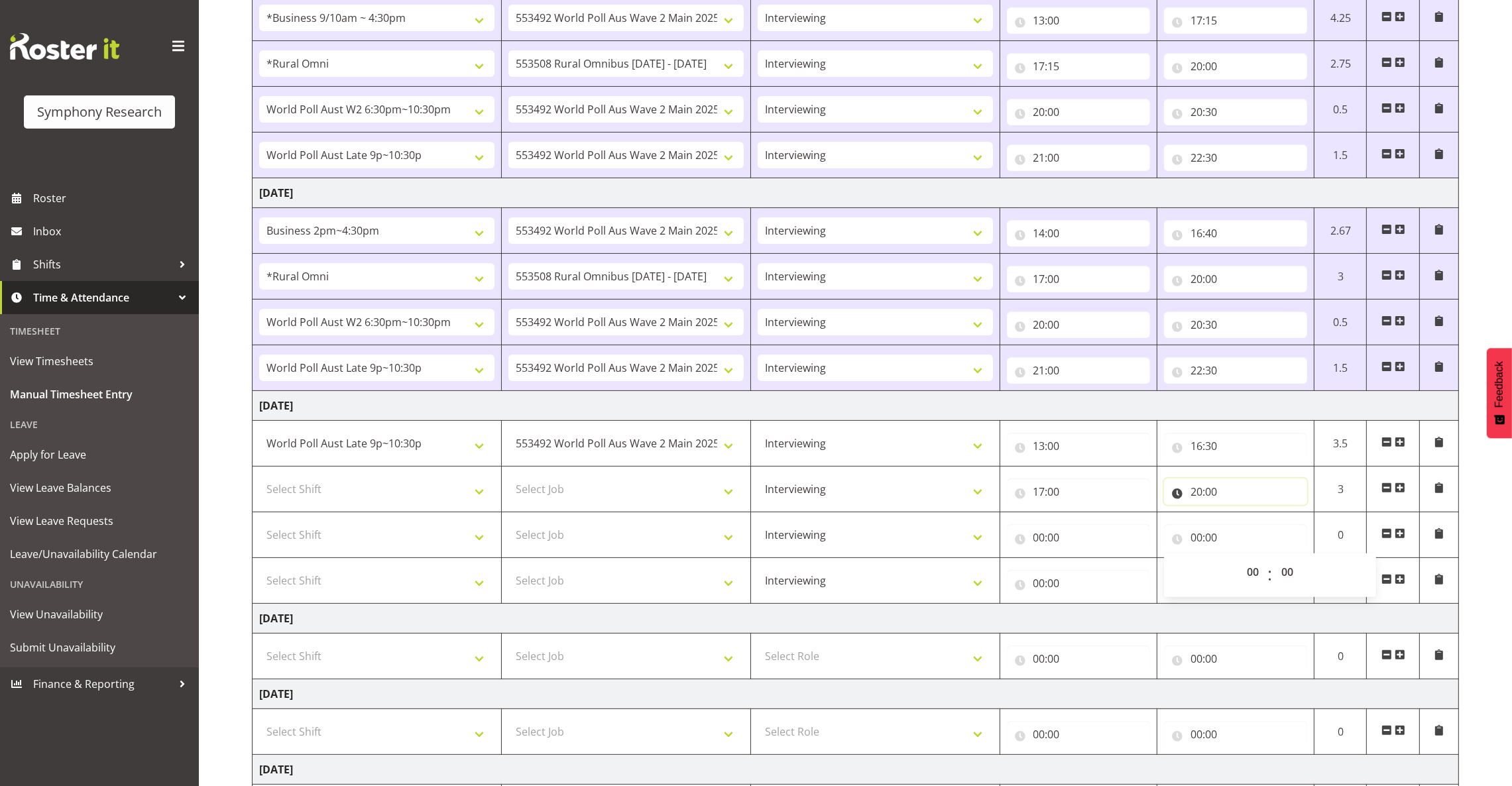
click at [998, 496] on input "20:00" at bounding box center [1235, 492] width 143 height 27
click at [998, 496] on input "20:00" at bounding box center [1235, 492] width 143 height 27
click at [998, 524] on select "00 01 02 03 04 05 06 07 08 09 10 11 12 13 14 15 16 17 18 19 20 21 22 23 24 25 2…" at bounding box center [1289, 527] width 30 height 27
select select "30"
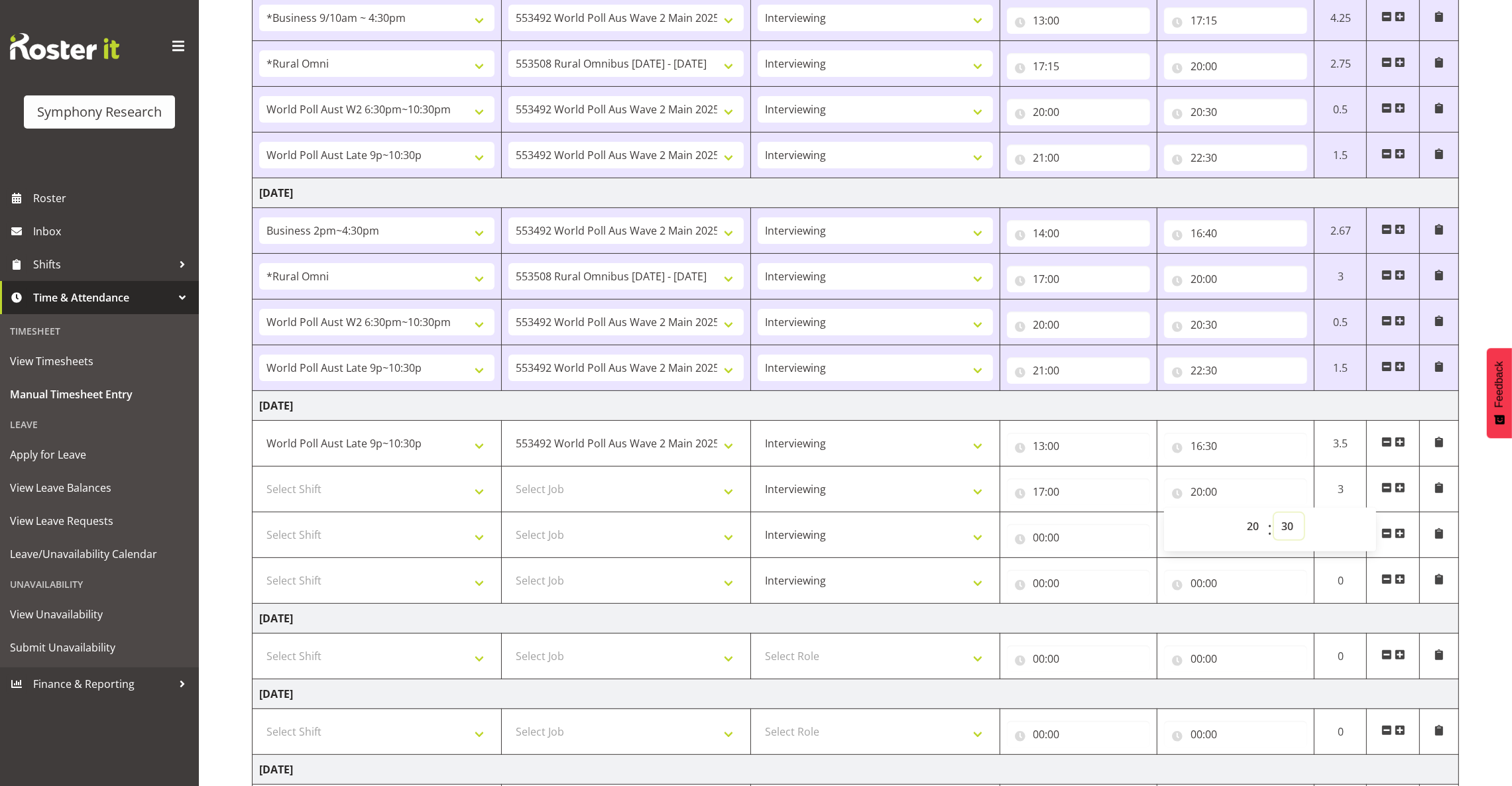
click at [998, 516] on select "00 01 02 03 04 05 06 07 08 09 10 11 12 13 14 15 16 17 18 19 20 21 22 23 24 25 2…" at bounding box center [1289, 527] width 30 height 27
type input "20:30"
click at [670, 484] on select "Select Job 550060 IF Admin 553492 World Poll Aus Wave 2 Main 2025 553493 World …" at bounding box center [626, 489] width 236 height 27
select select "10527"
click at [508, 479] on select "Select Job 550060 IF Admin 553492 World Poll Aus Wave 2 Main 2025 553493 World …" at bounding box center [626, 489] width 236 height 27
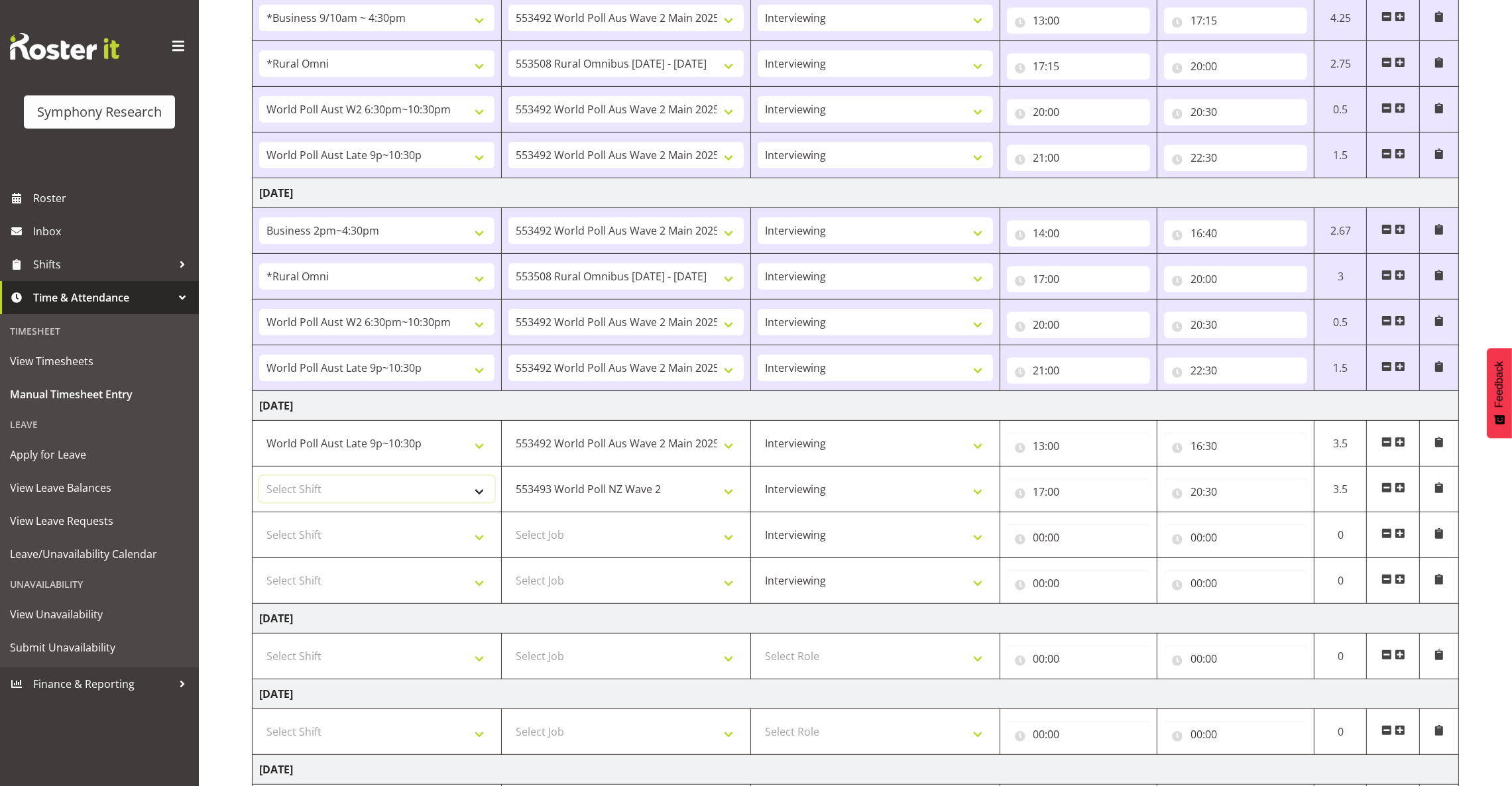
click at [441, 499] on select "Select Shift !!Weekend Residential (Roster IT Shift Label) *Business 9/10am ~ 4…" at bounding box center [377, 489] width 236 height 27
select select "41604"
click at [259, 479] on select "Select Shift !!Weekend Residential (Roster IT Shift Label) *Business 9/10am ~ 4…" at bounding box center [377, 489] width 236 height 27
click at [448, 444] on select "!!Weekend Residential (Roster IT Shift Label) *Business 9/10am ~ 4:30pm *Busine…" at bounding box center [377, 444] width 236 height 27
select select "26078"
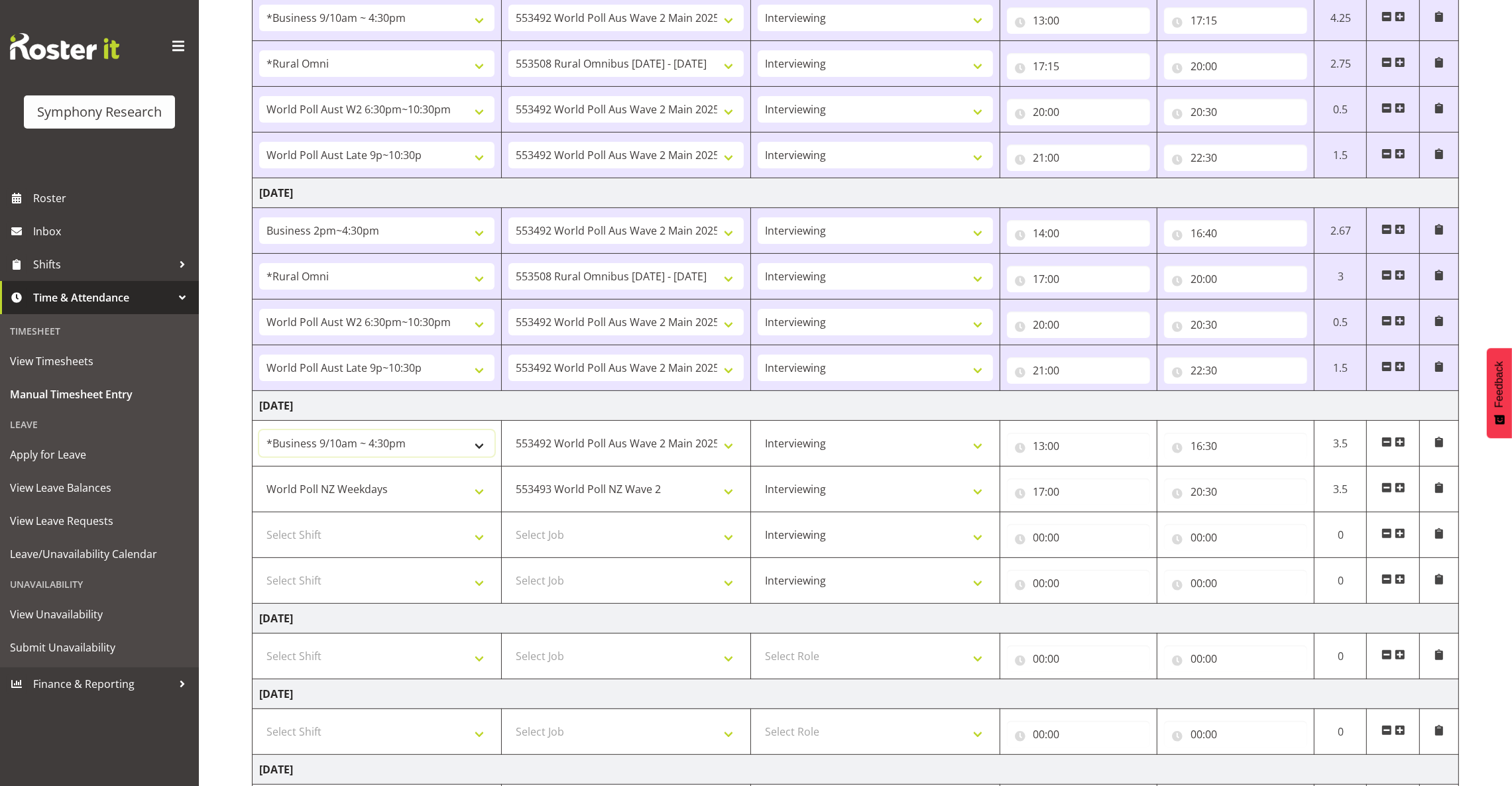
click at [259, 433] on select "!!Weekend Residential (Roster IT Shift Label) *Business 9/10am ~ 4:30pm *Busine…" at bounding box center [377, 444] width 236 height 27
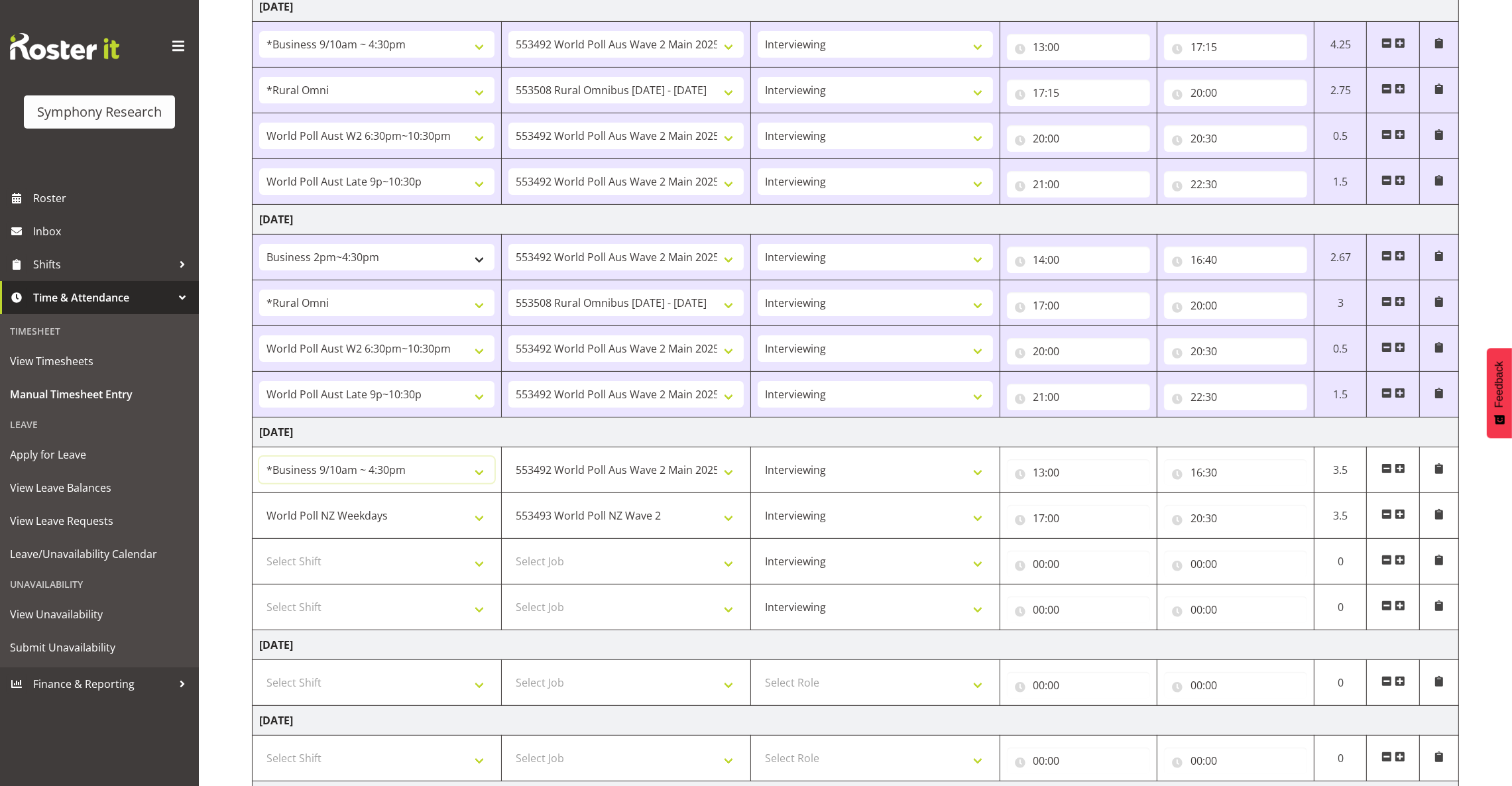
scroll to position [639, 0]
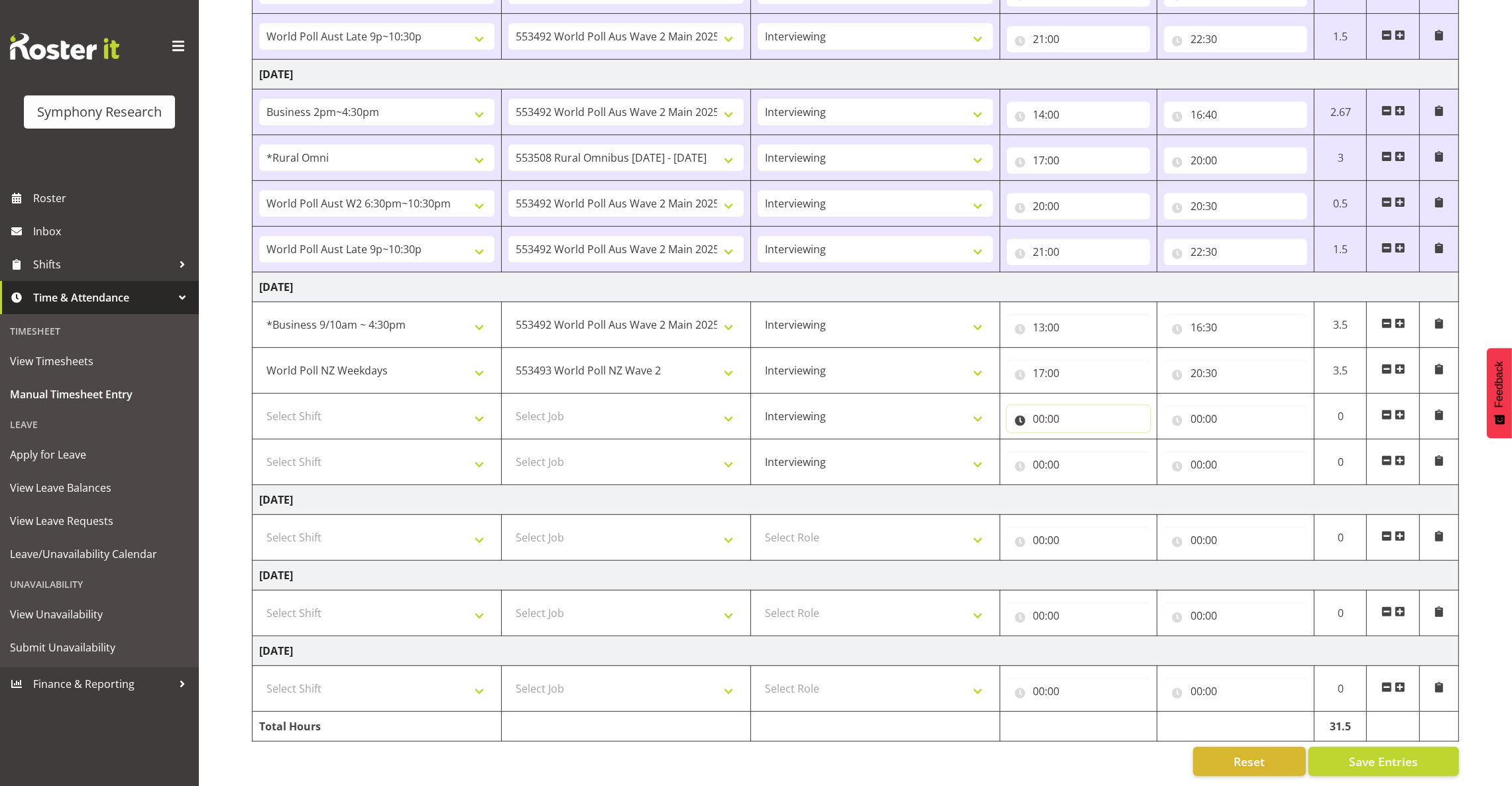
click at [998, 406] on input "00:00" at bounding box center [1078, 419] width 143 height 27
click at [998, 440] on select "00 01 02 03 04 05 06 07 08 09 10 11 12 13 14 15 16 17 18 19 20 21 22 23" at bounding box center [1097, 453] width 30 height 27
select select "21"
click at [998, 440] on select "00 01 02 03 04 05 06 07 08 09 10 11 12 13 14 15 16 17 18 19 20 21 22 23" at bounding box center [1097, 453] width 30 height 27
type input "21:00"
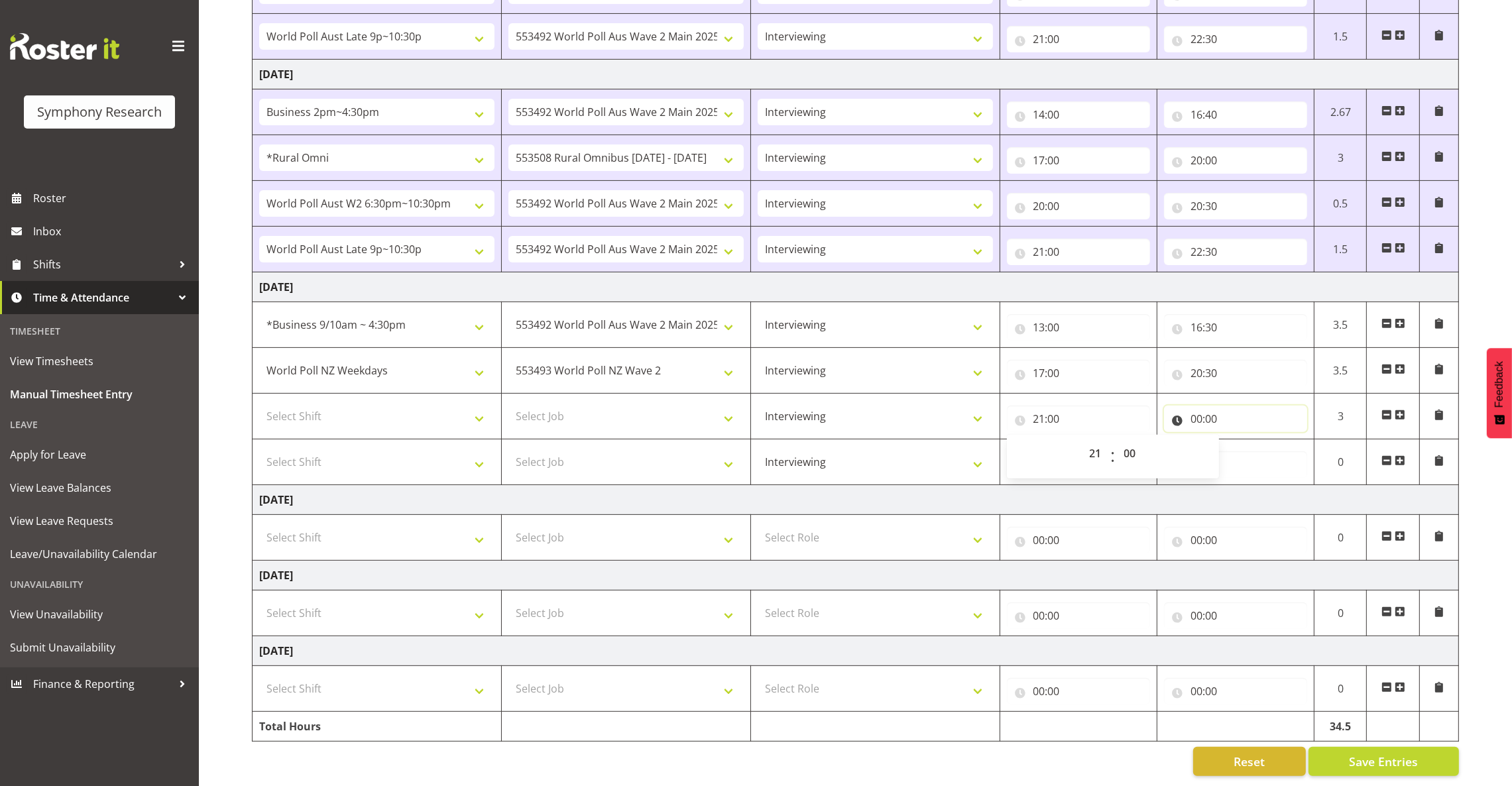
click at [998, 406] on input "00:00" at bounding box center [1235, 419] width 143 height 27
click at [998, 440] on select "00 01 02 03 04 05 06 07 08 09 10 11 12 13 14 15 16 17 18 19 20 21 22 23" at bounding box center [1254, 453] width 30 height 27
select select "22"
click at [998, 440] on select "00 01 02 03 04 05 06 07 08 09 10 11 12 13 14 15 16 17 18 19 20 21 22 23" at bounding box center [1254, 453] width 30 height 27
type input "22:00"
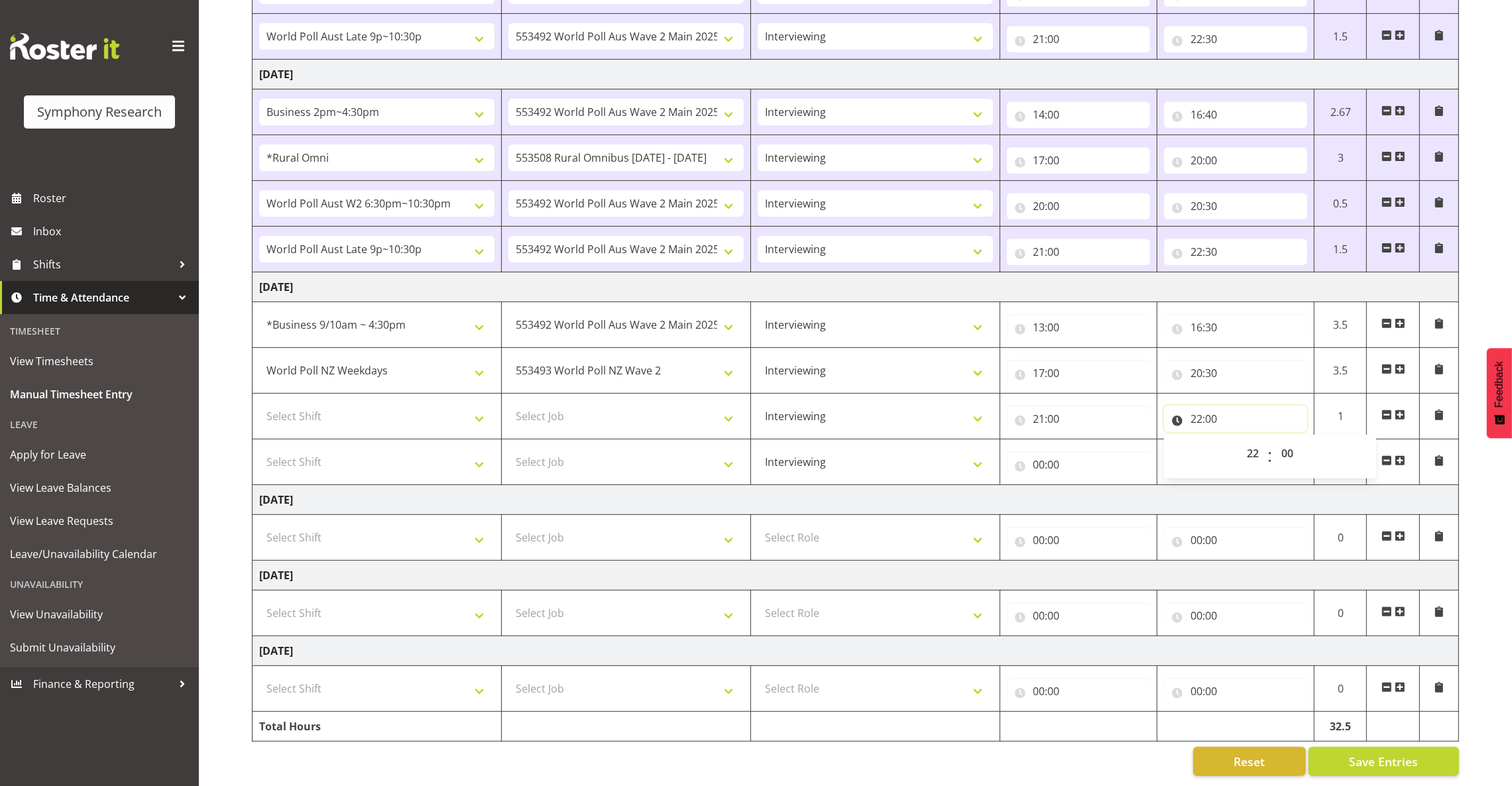
click at [998, 406] on input "22:00" at bounding box center [1235, 419] width 143 height 27
click at [998, 440] on select "00 01 02 03 04 05 06 07 08 09 10 11 12 13 14 15 16 17 18 19 20 21 22 23 24 25 2…" at bounding box center [1289, 453] width 30 height 27
select select "45"
click at [998, 440] on select "00 01 02 03 04 05 06 07 08 09 10 11 12 13 14 15 16 17 18 19 20 21 22 23 24 25 2…" at bounding box center [1289, 453] width 30 height 27
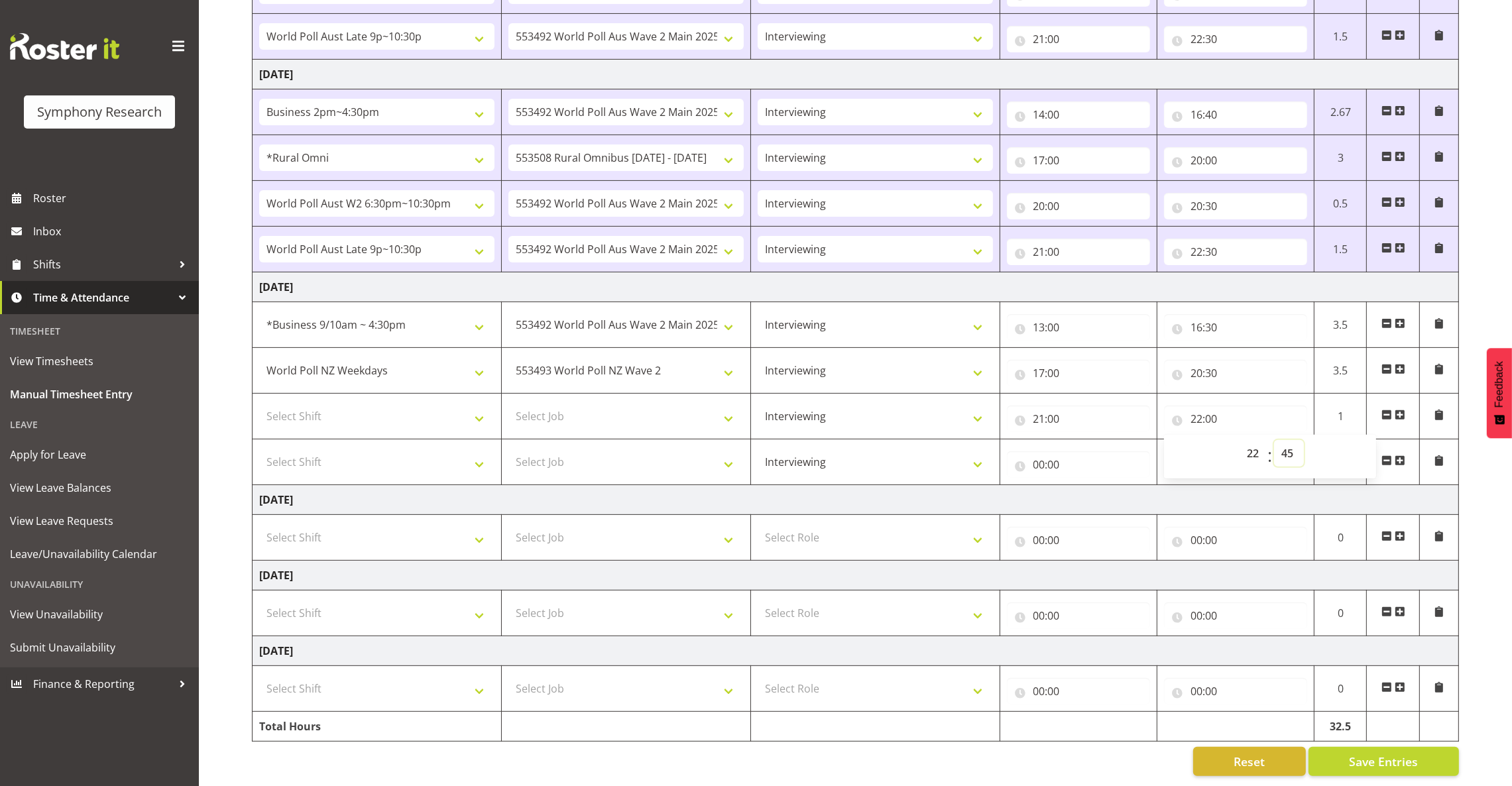
type input "22:45"
click at [706, 405] on select "Select Job 550060 IF Admin 553492 World Poll Aus Wave 2 Main 2025 553493 World …" at bounding box center [626, 416] width 236 height 27
select select "10499"
click at [508, 403] on select "Select Job 550060 IF Admin 553492 World Poll Aus Wave 2 Main 2025 553493 World …" at bounding box center [626, 416] width 236 height 27
click at [474, 403] on select "Select Shift !!Weekend Residential (Roster IT Shift Label) *Business 9/10am ~ 4…" at bounding box center [377, 416] width 236 height 27
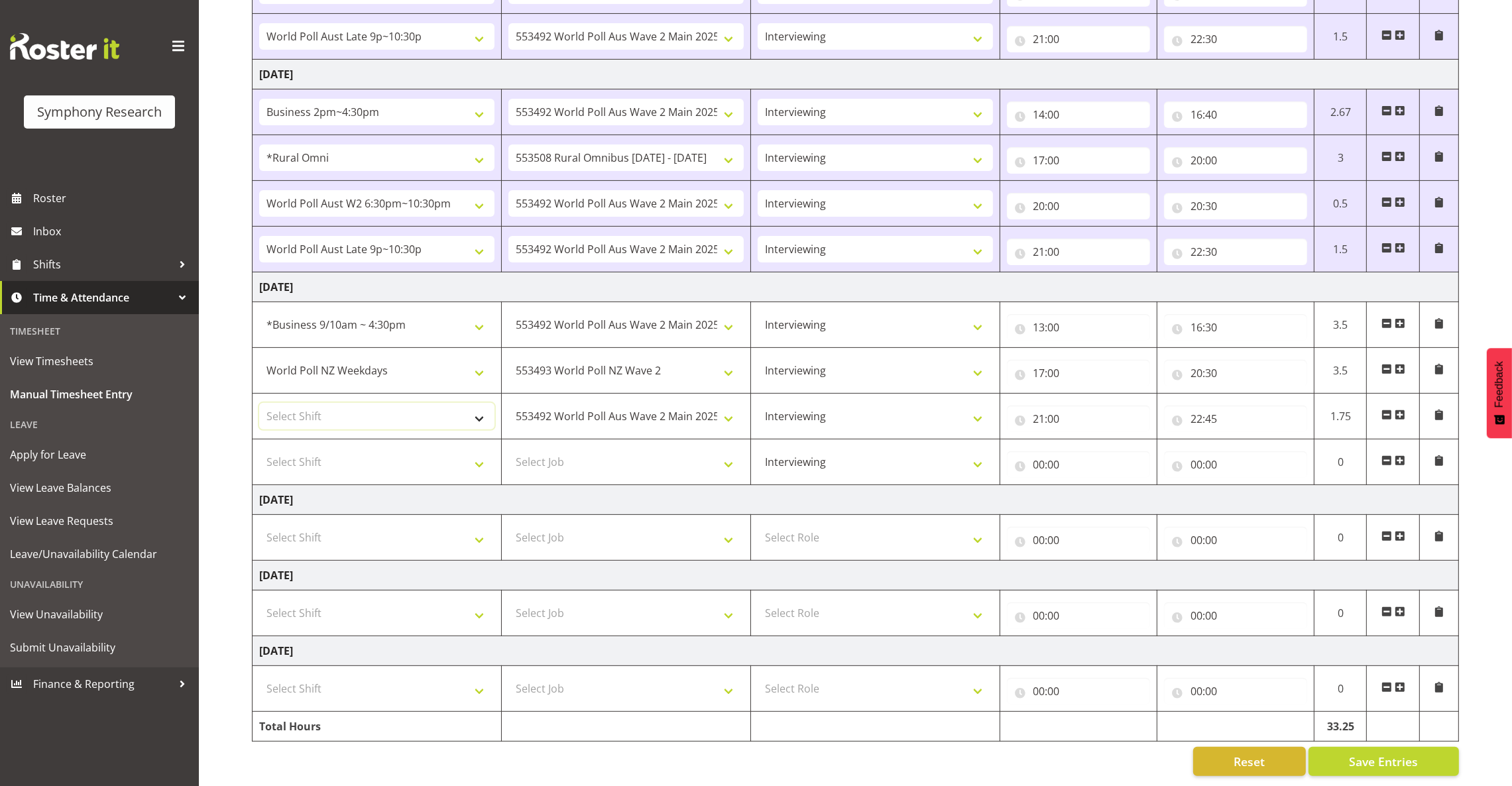
select select "56692"
click at [259, 403] on select "Select Shift !!Weekend Residential (Roster IT Shift Label) *Business 9/10am ~ 4…" at bounding box center [377, 416] width 236 height 27
click at [472, 312] on select "!!Weekend Residential (Roster IT Shift Label) *Business 9/10am ~ 4:30pm *Busine…" at bounding box center [377, 325] width 236 height 27
click at [998, 485] on td "Friday 22nd August 2025" at bounding box center [856, 500] width 1206 height 30
click at [998, 456] on span at bounding box center [1439, 461] width 10 height 10
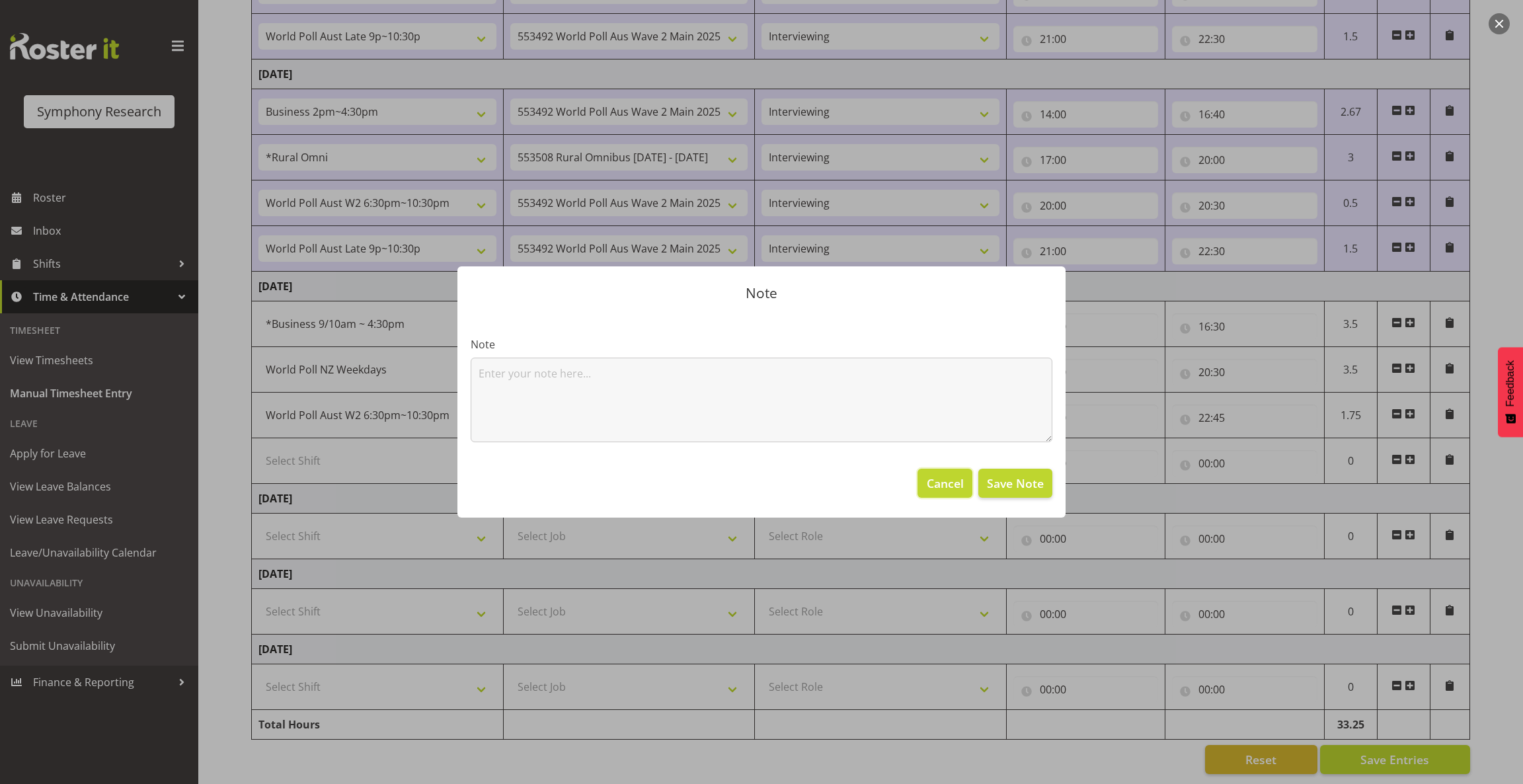
click at [958, 483] on span "Cancel" at bounding box center [945, 483] width 37 height 17
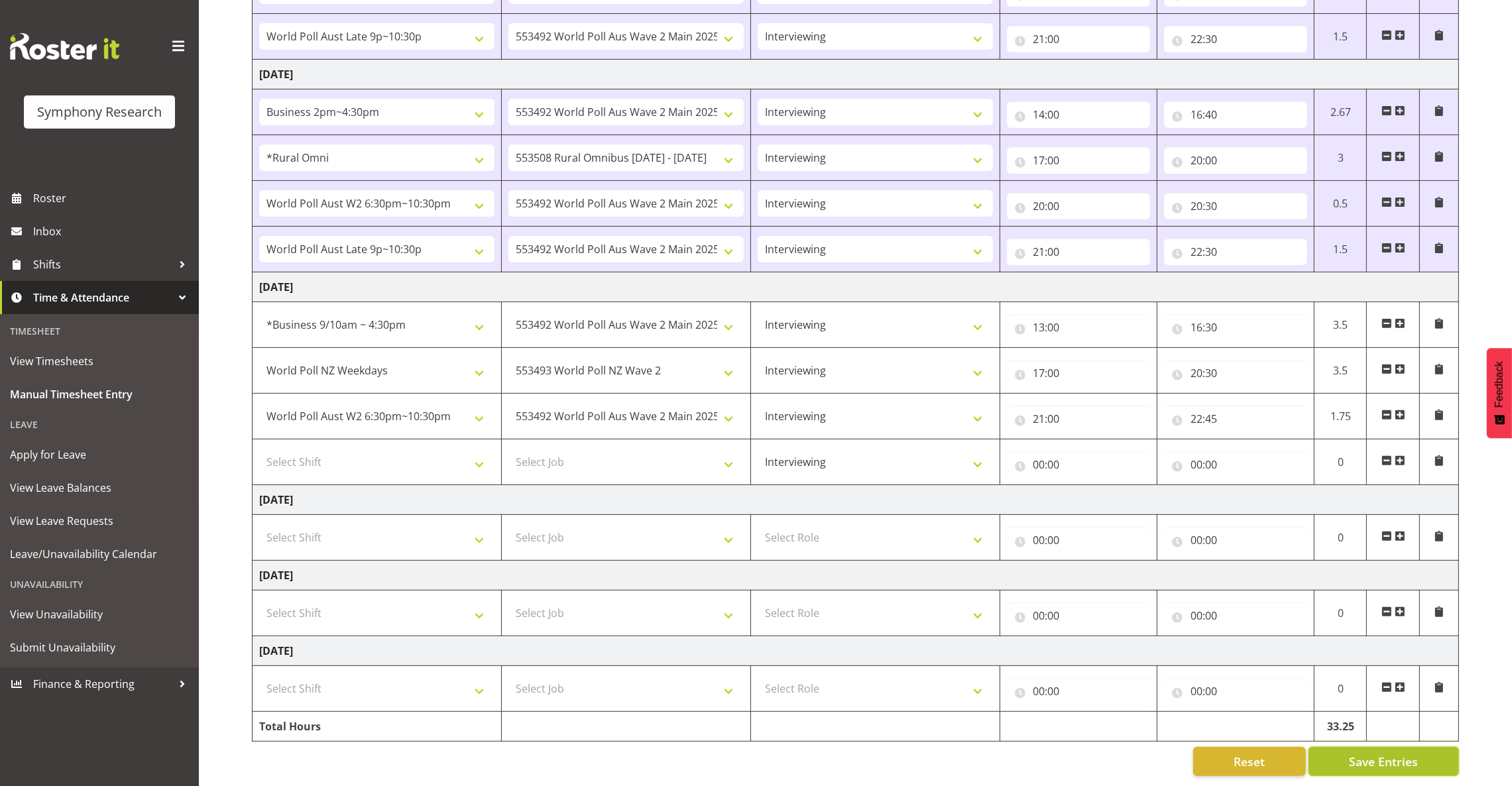
click at [998, 753] on span "Save Entries" at bounding box center [1383, 761] width 69 height 17
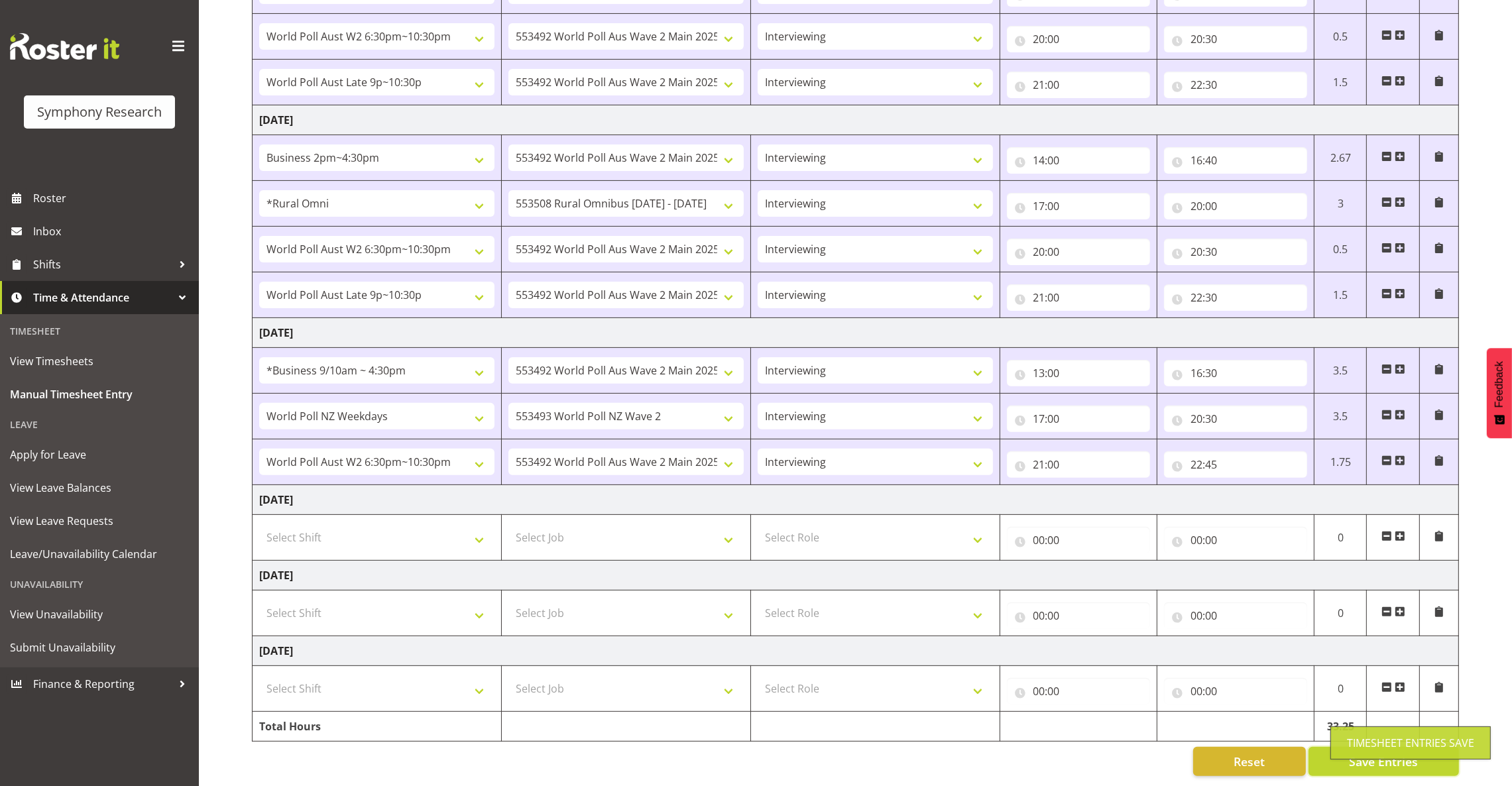
scroll to position [594, 0]
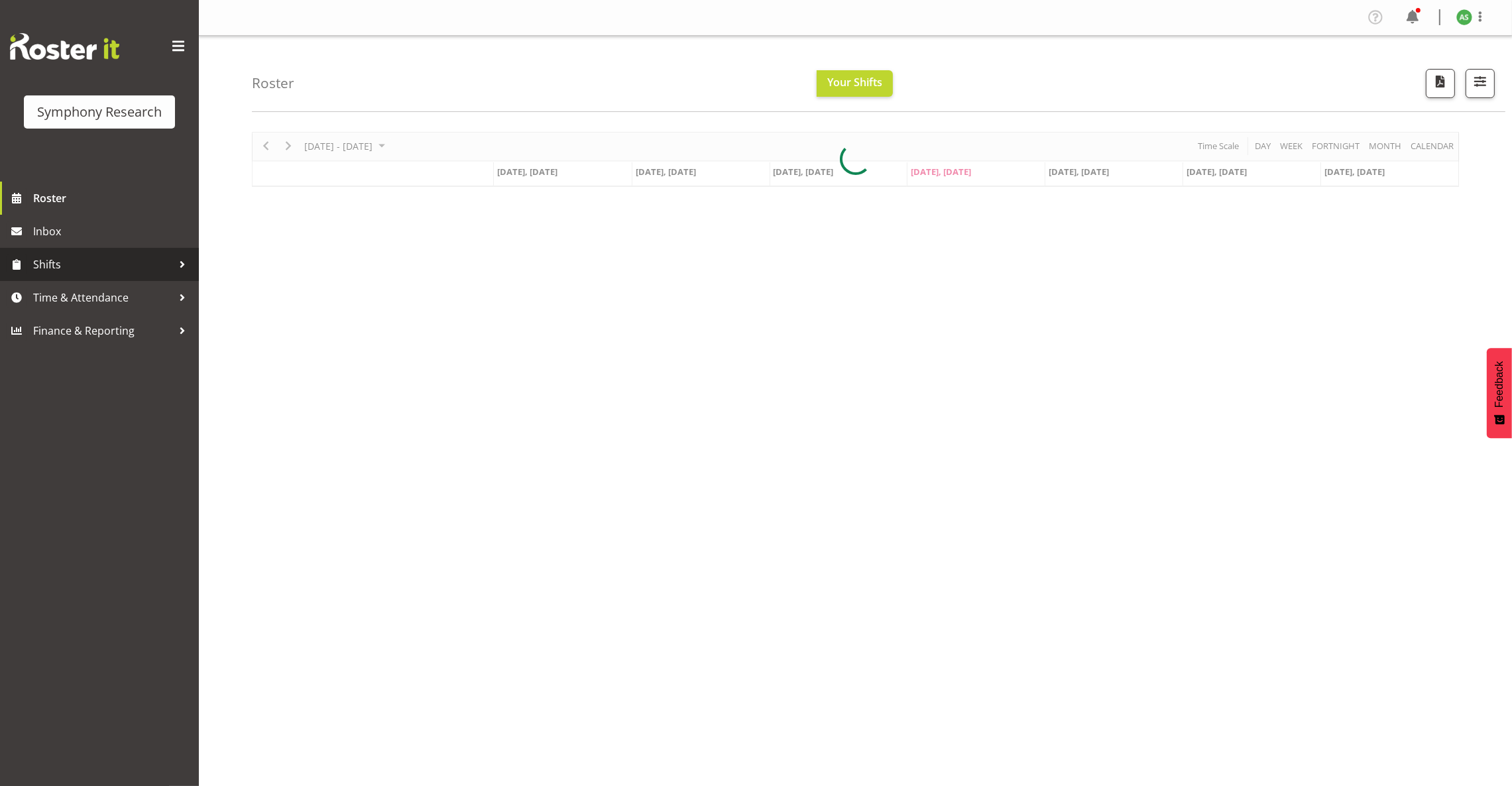
click at [90, 266] on span "Shifts" at bounding box center [103, 264] width 139 height 20
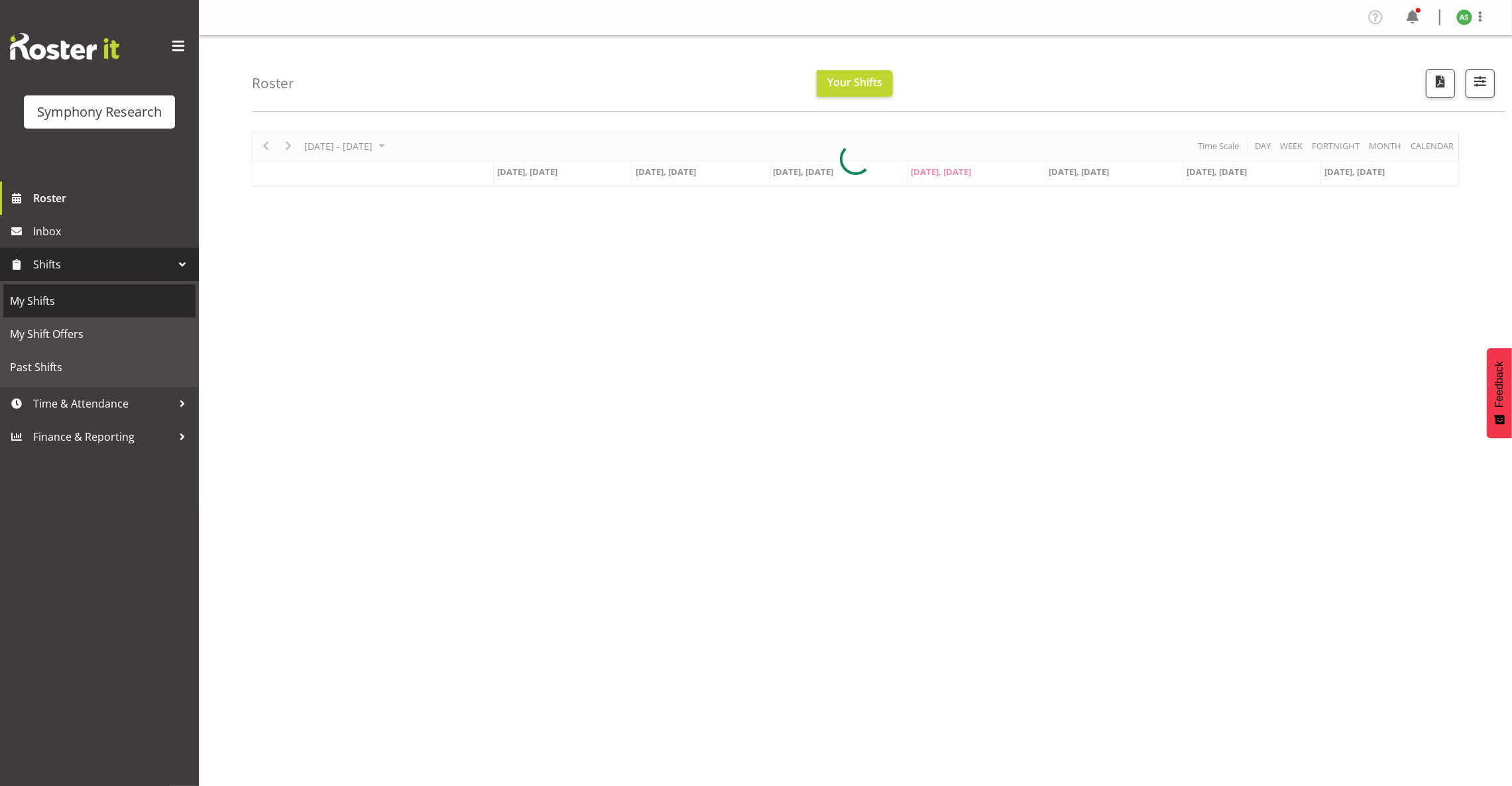
click at [82, 302] on span "My Shifts" at bounding box center [99, 301] width 179 height 20
